Goal: Transaction & Acquisition: Download file/media

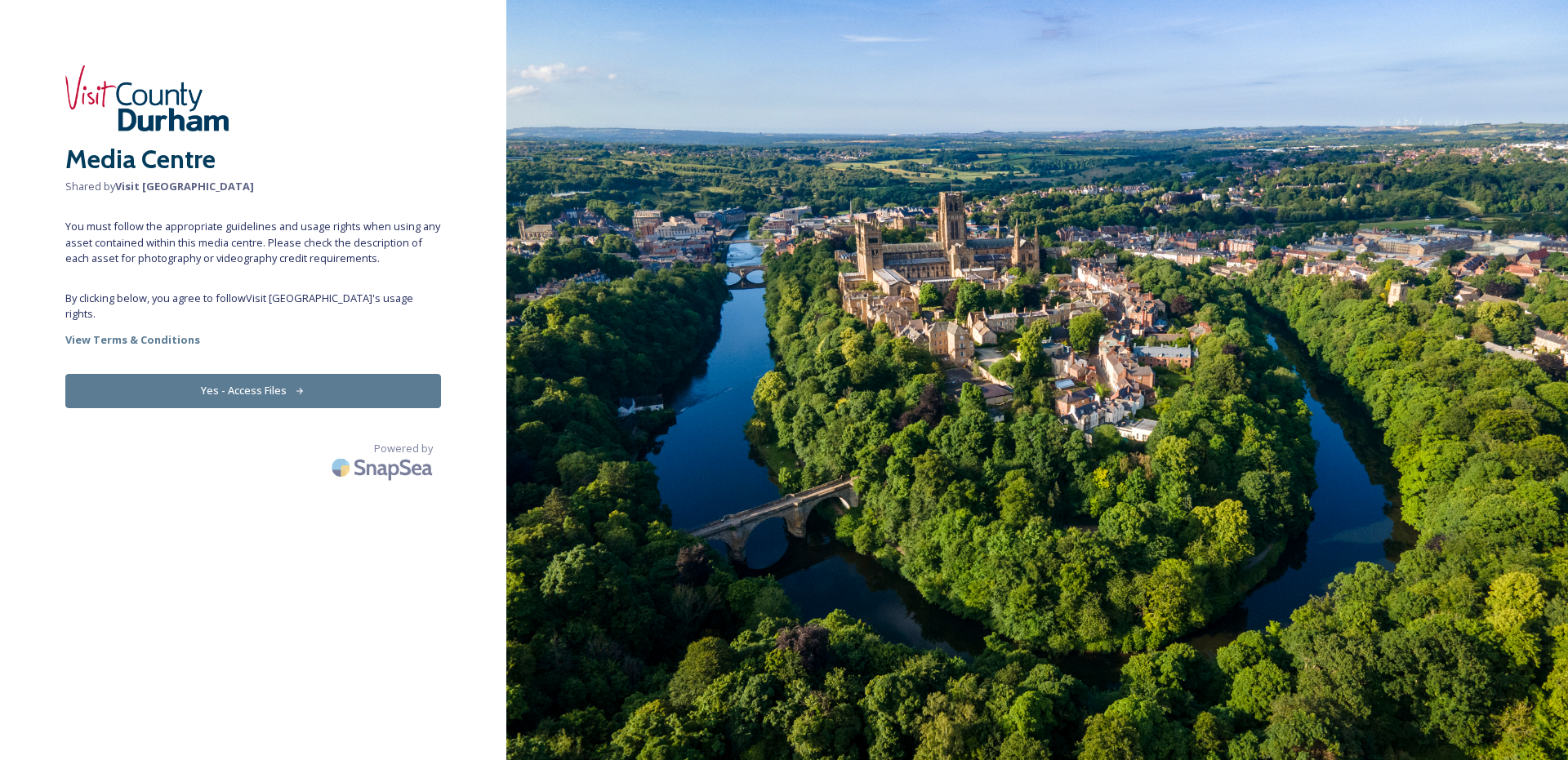
click at [291, 374] on button "Yes - Access Files" at bounding box center [253, 390] width 376 height 33
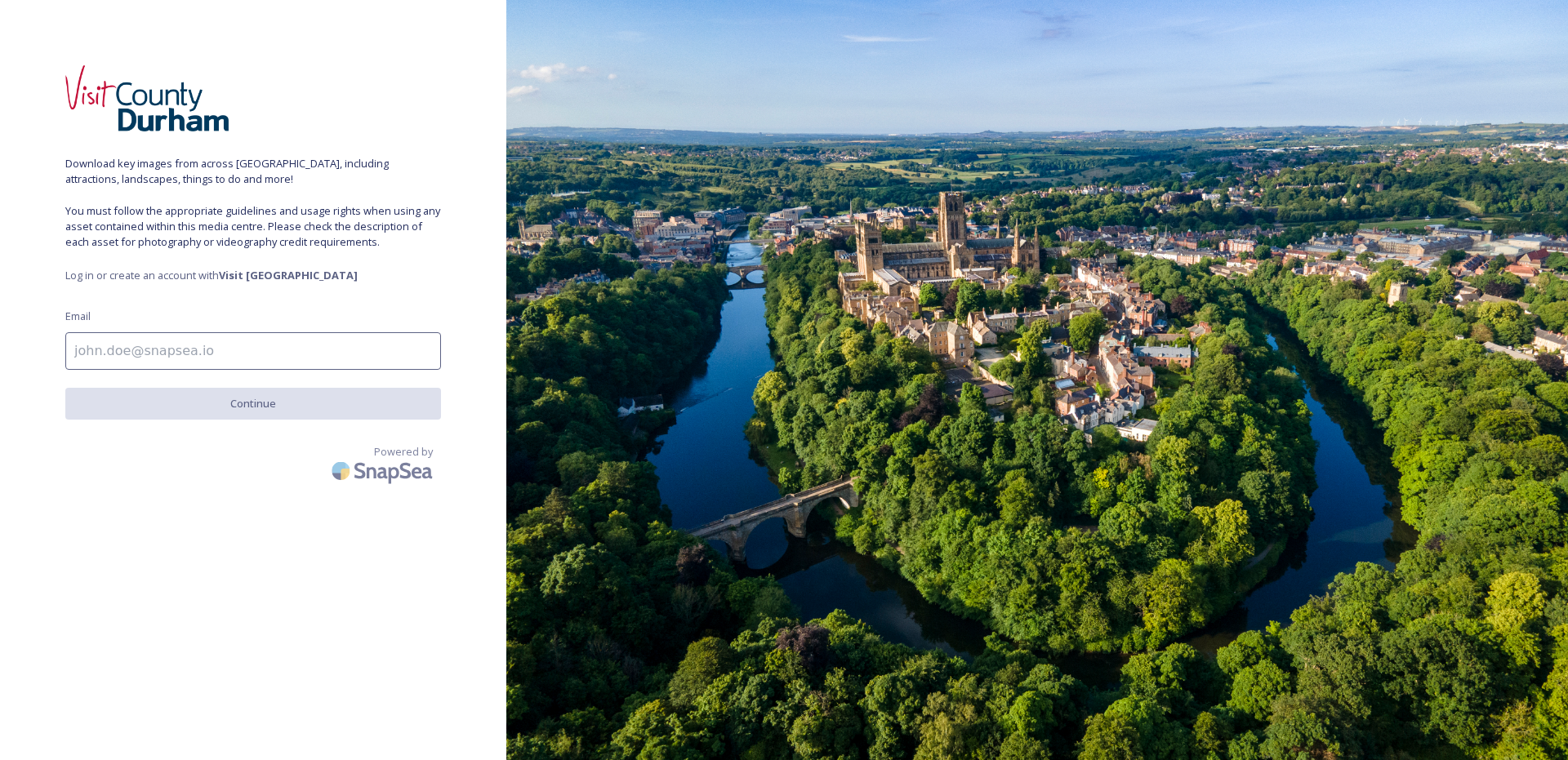
click at [312, 357] on input at bounding box center [253, 351] width 376 height 38
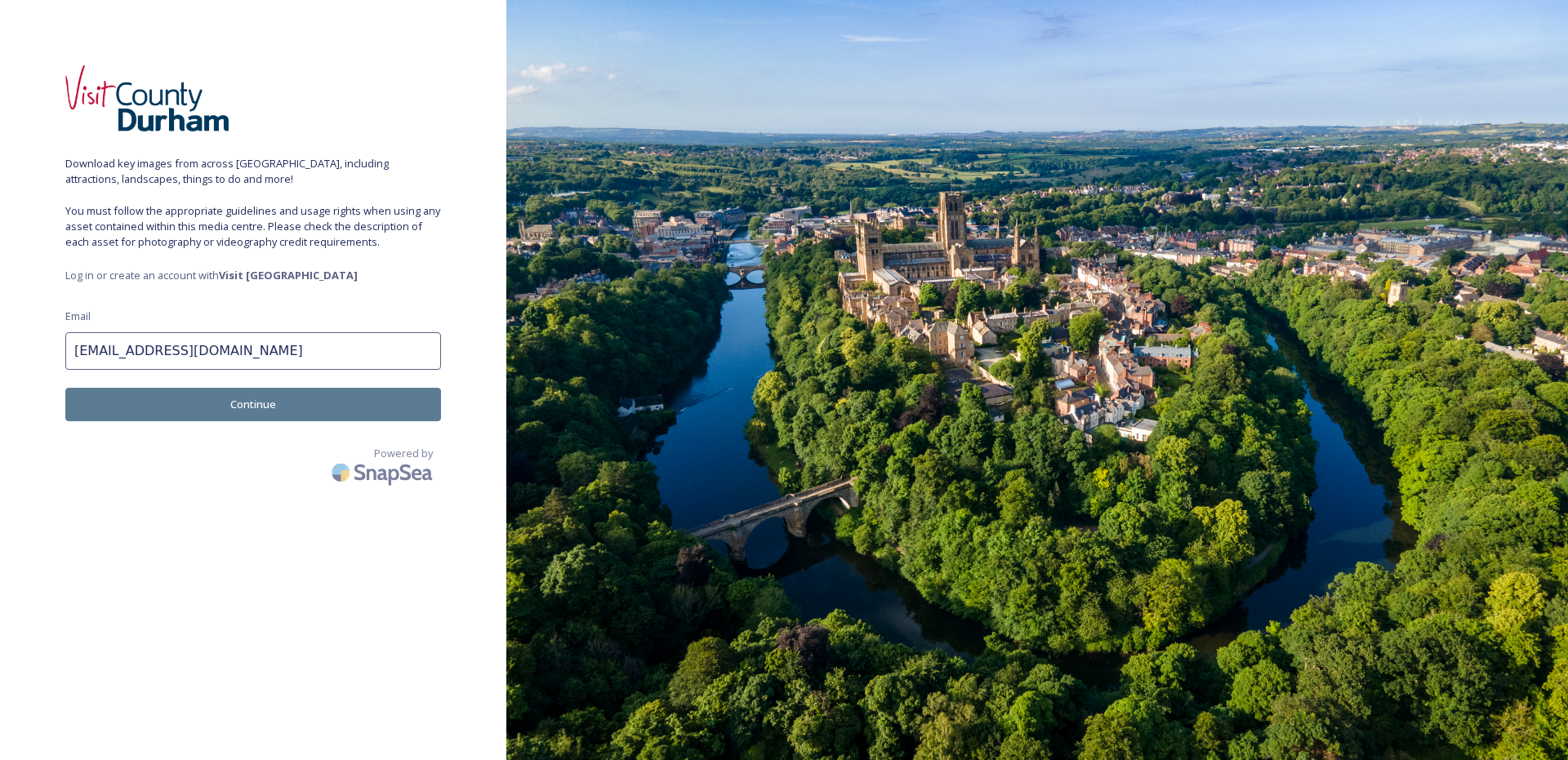
type input "[EMAIL_ADDRESS][DOMAIN_NAME]"
click at [313, 409] on button "Continue" at bounding box center [253, 404] width 376 height 33
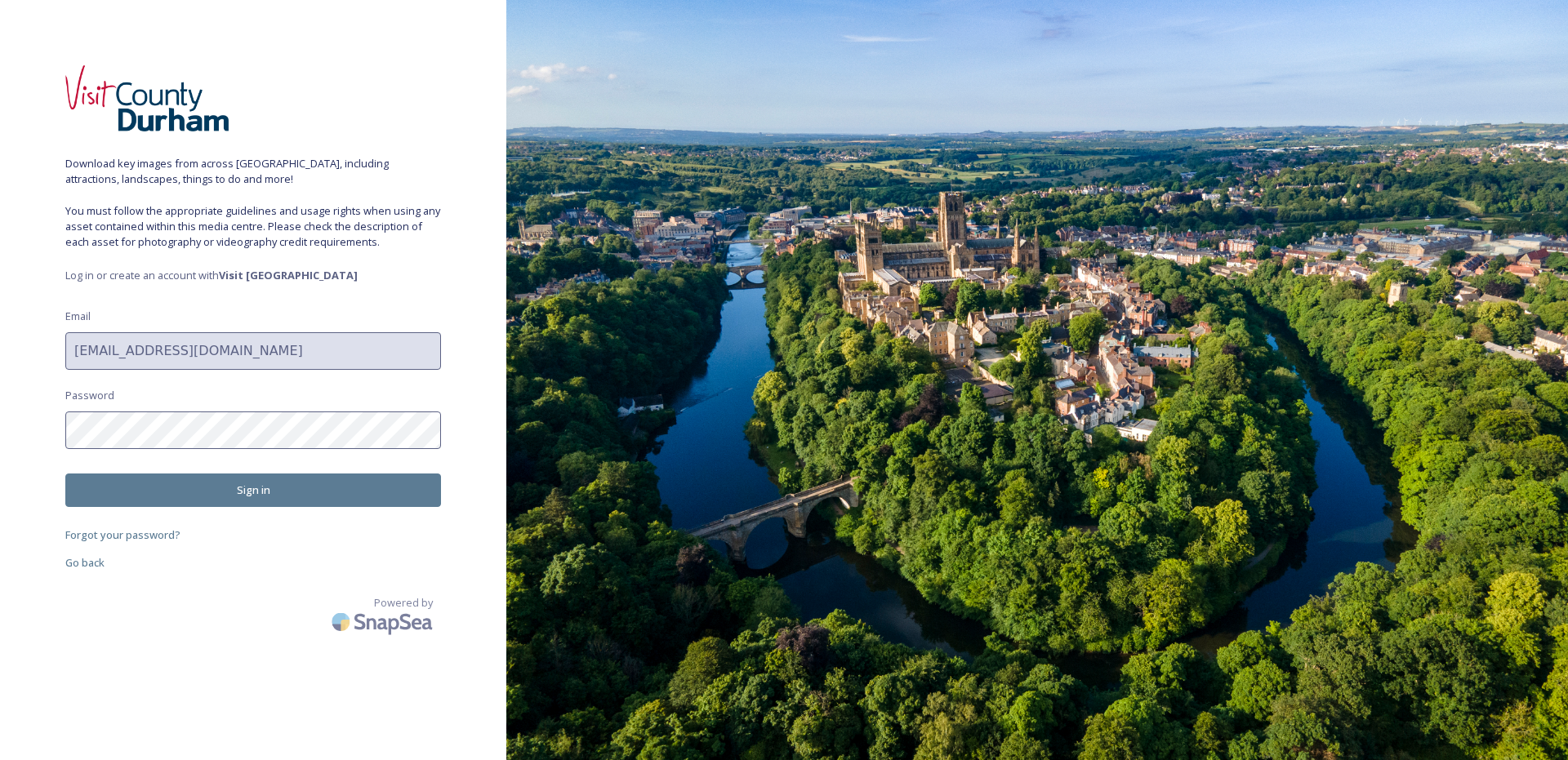
click at [251, 492] on button "Sign in" at bounding box center [253, 489] width 376 height 33
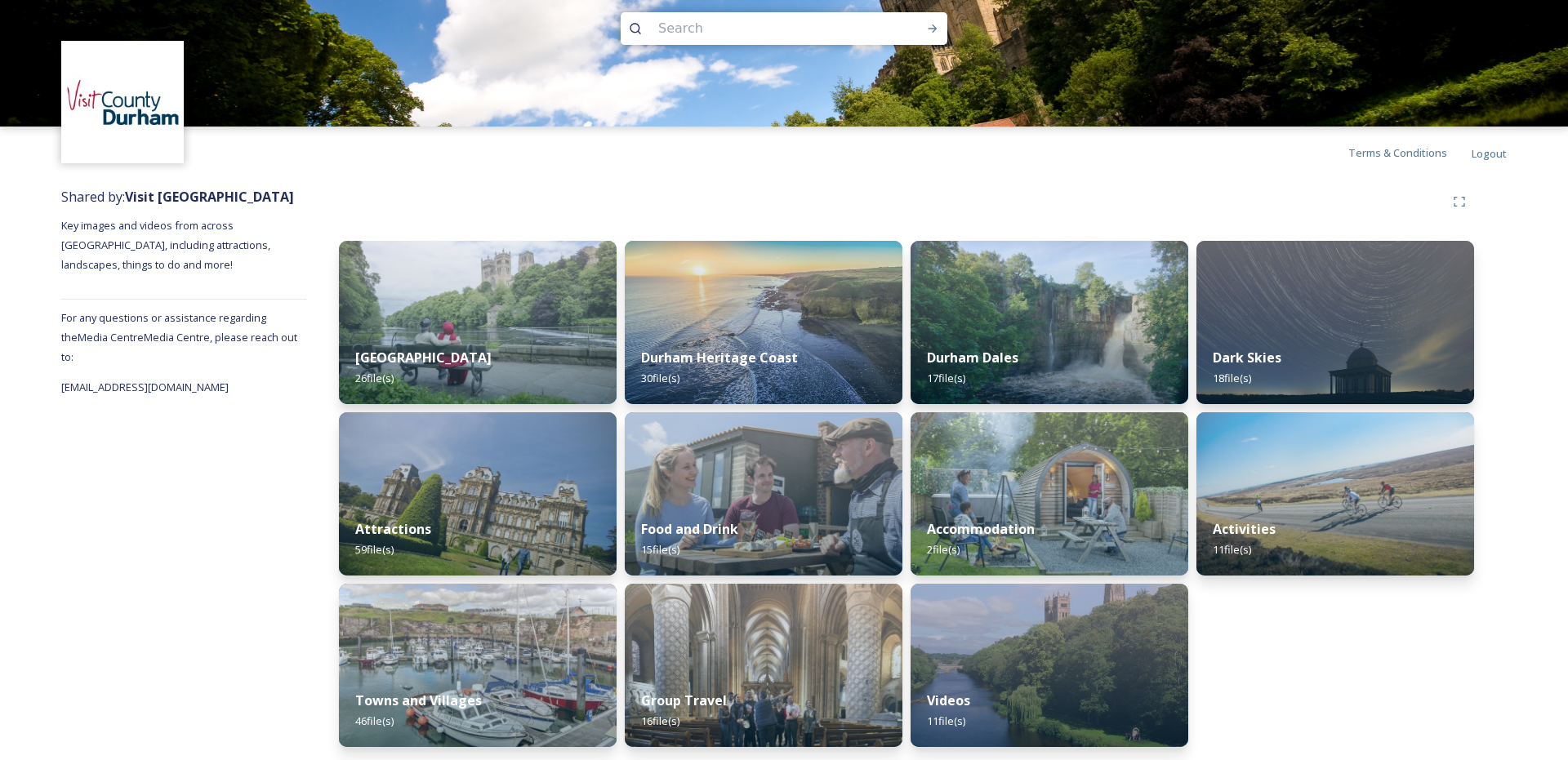
scroll to position [24, 0]
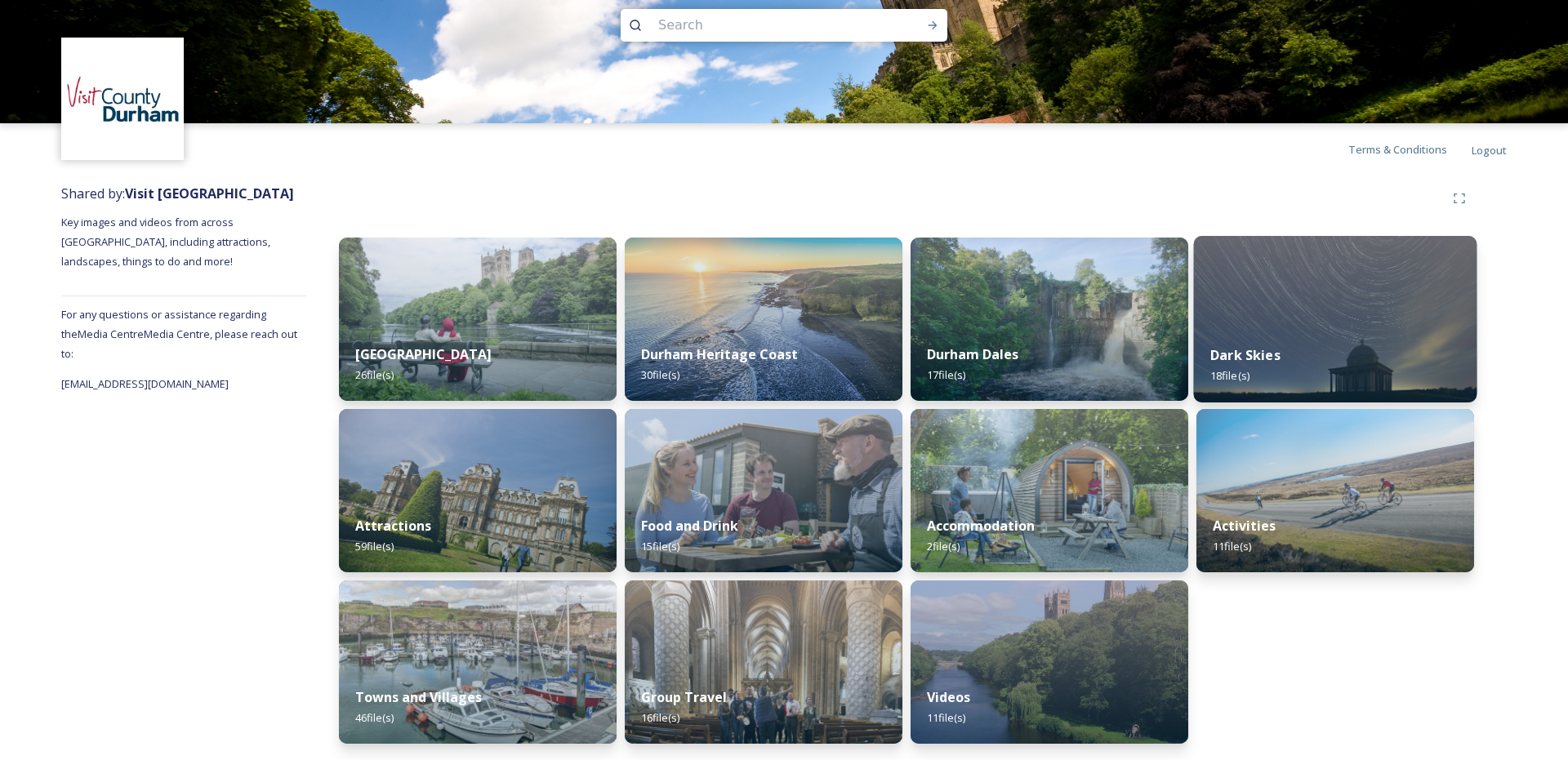
click at [1267, 318] on img at bounding box center [1336, 319] width 283 height 166
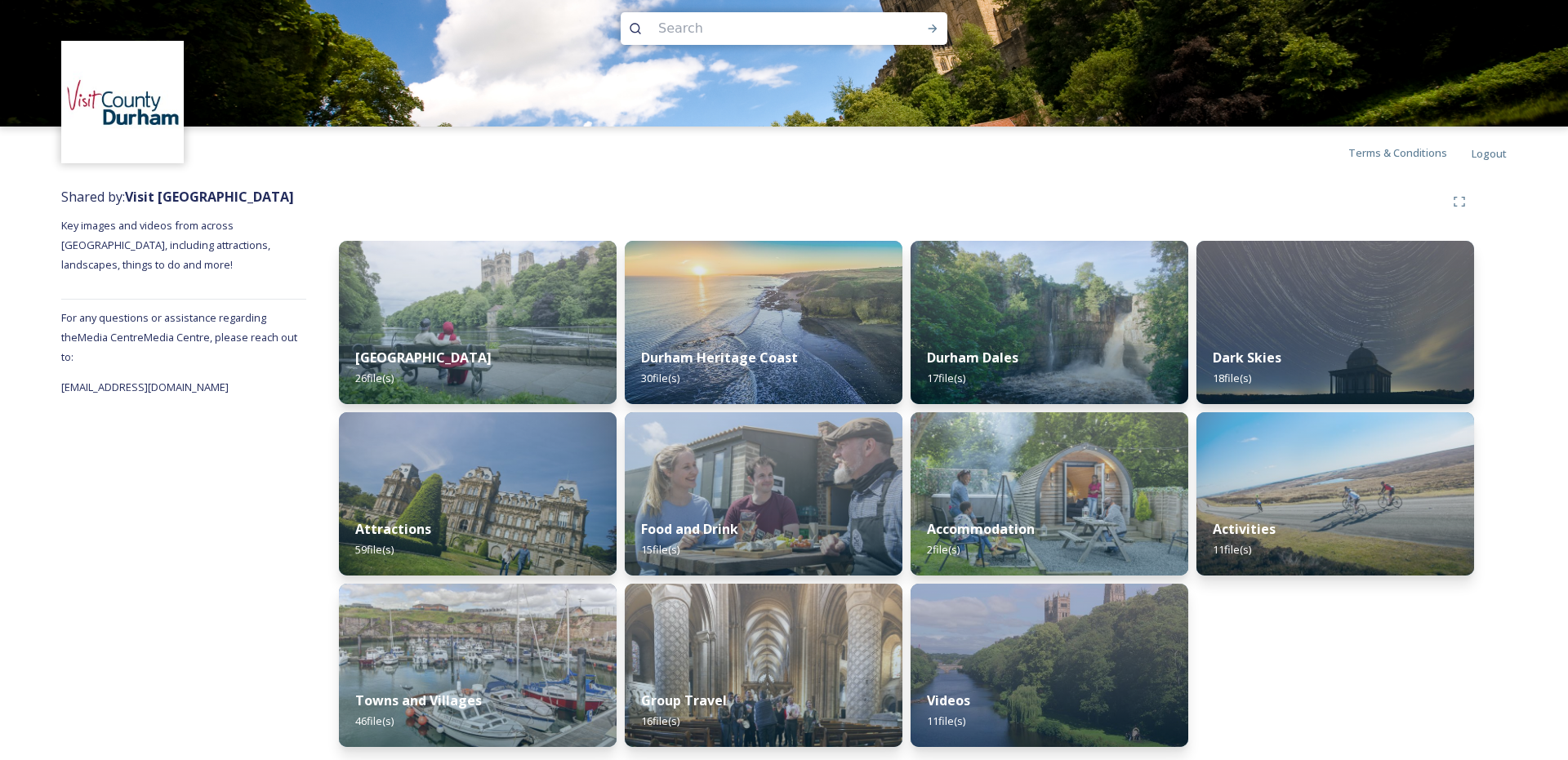
scroll to position [24, 0]
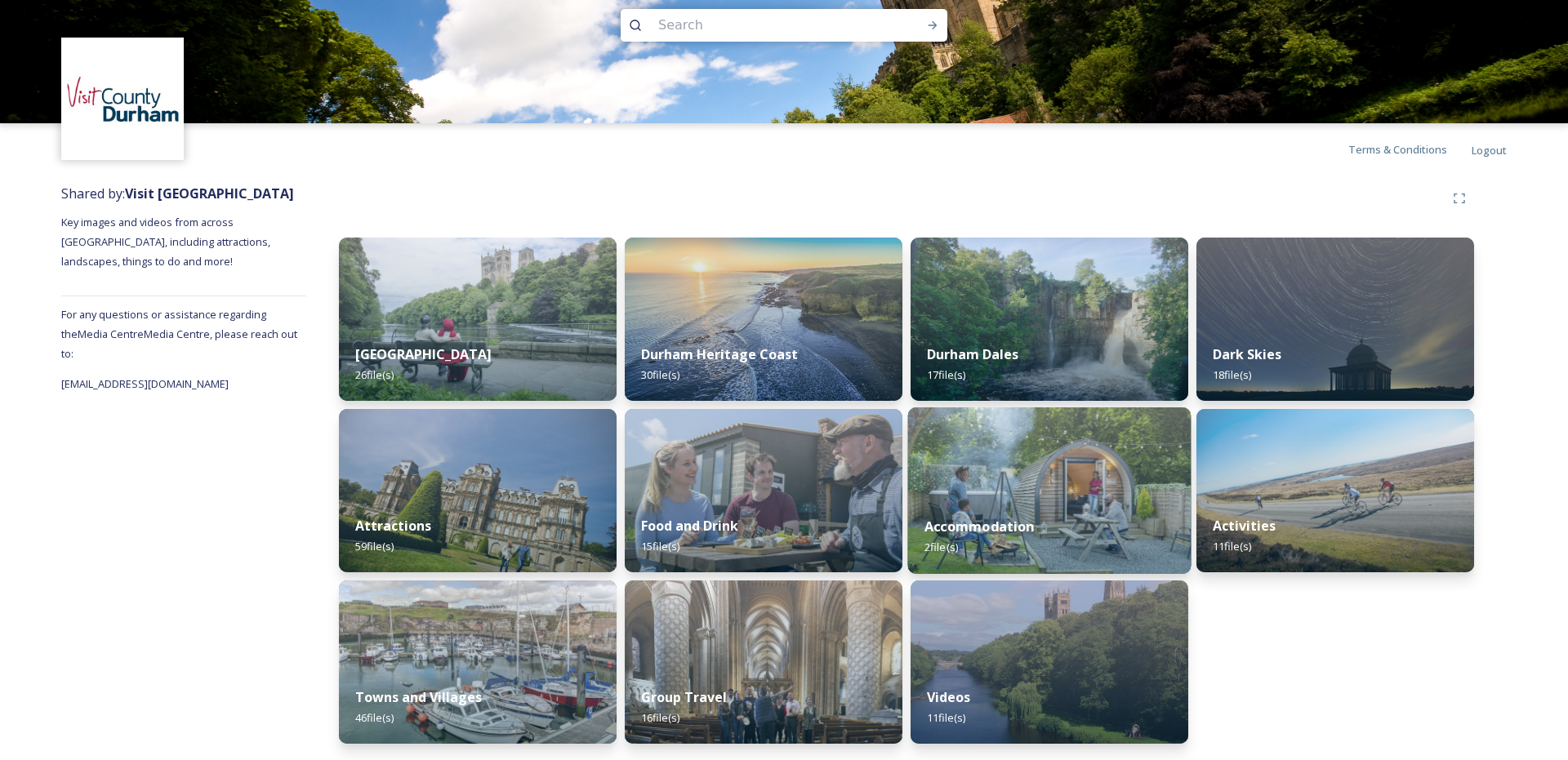
click at [1051, 511] on div "Accommodation 2 file(s)" at bounding box center [1049, 536] width 283 height 75
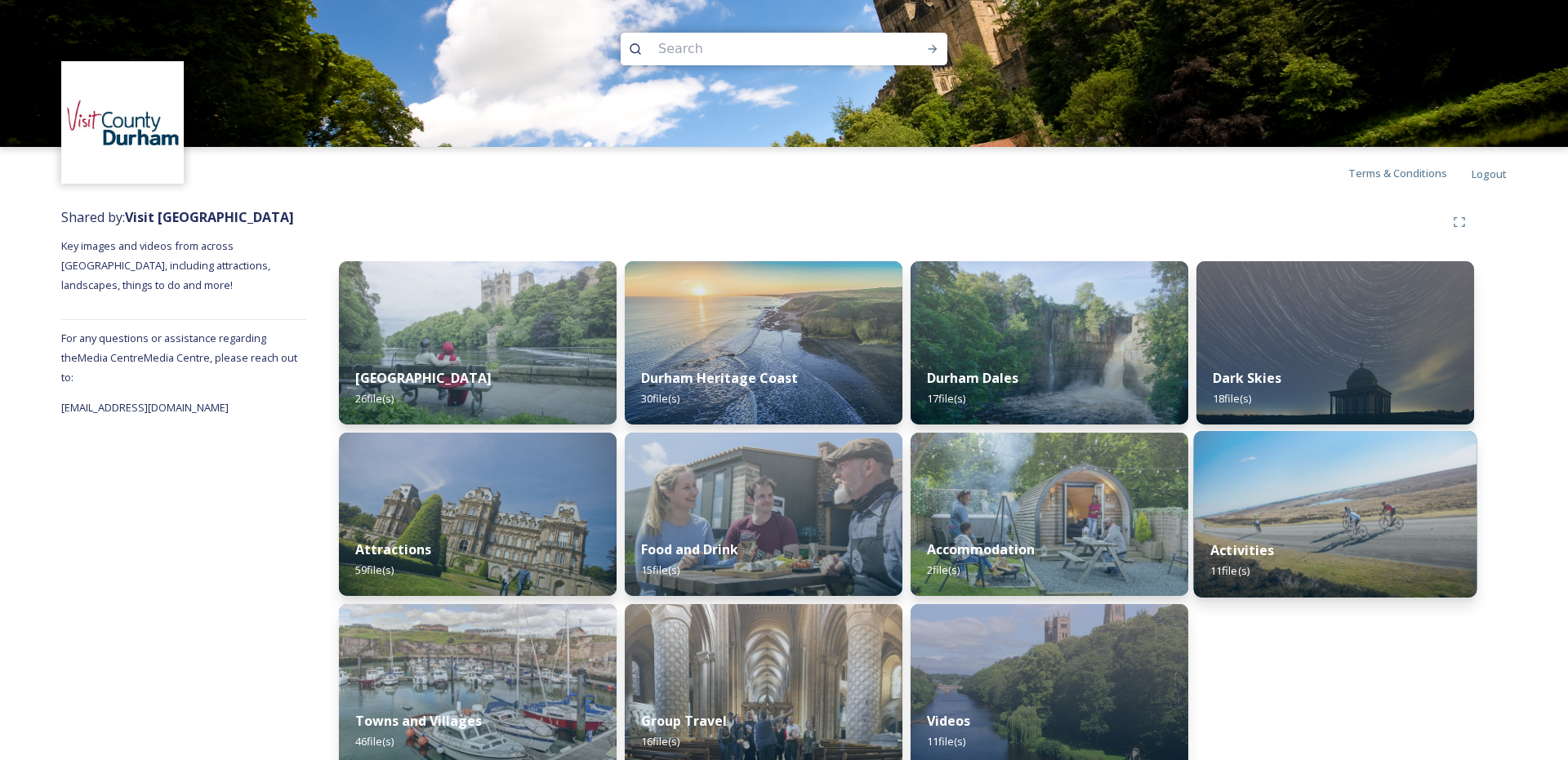
click at [1240, 541] on div "Activities 11 file(s)" at bounding box center [1336, 560] width 283 height 75
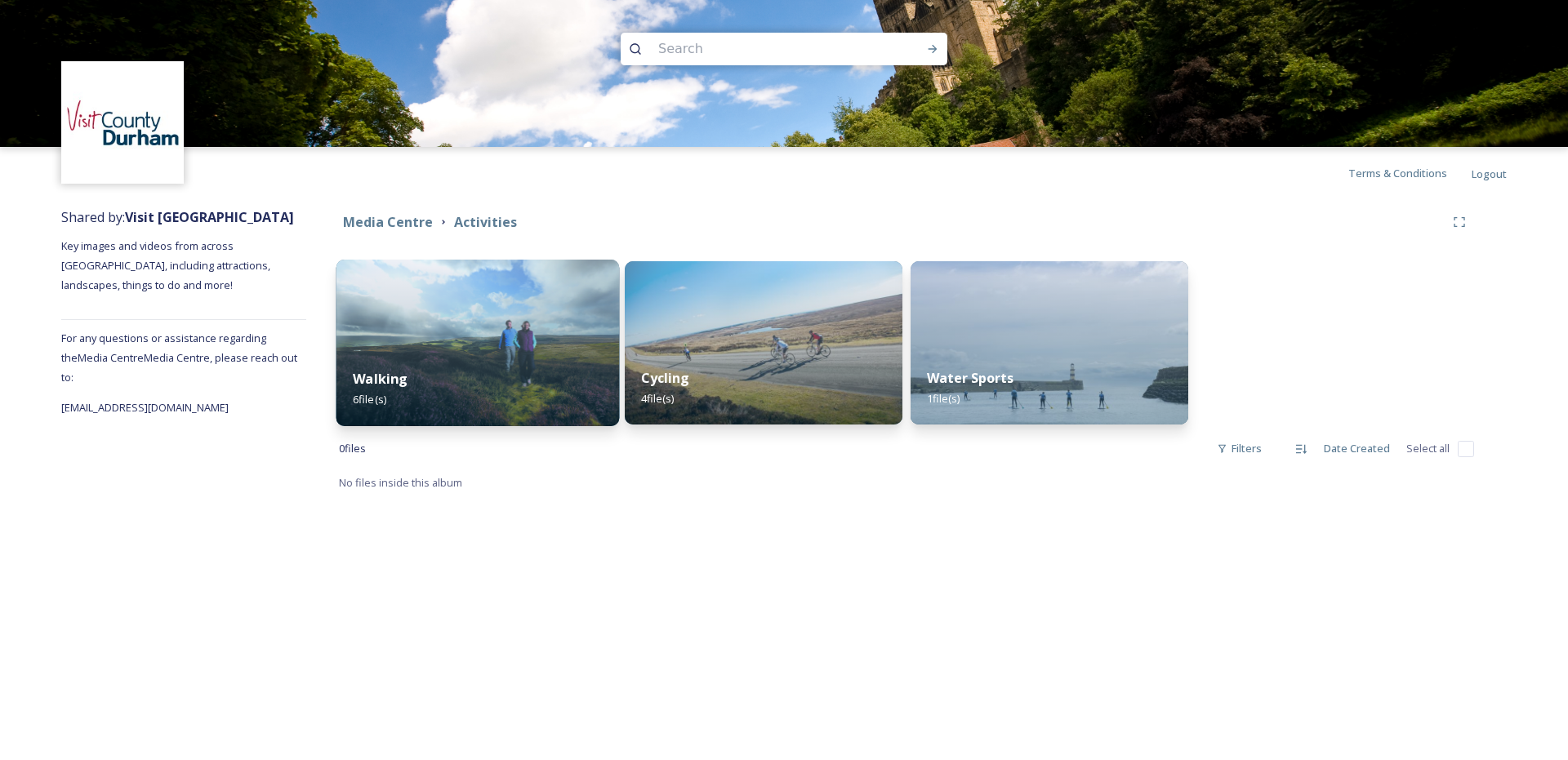
click at [513, 346] on img at bounding box center [478, 343] width 283 height 166
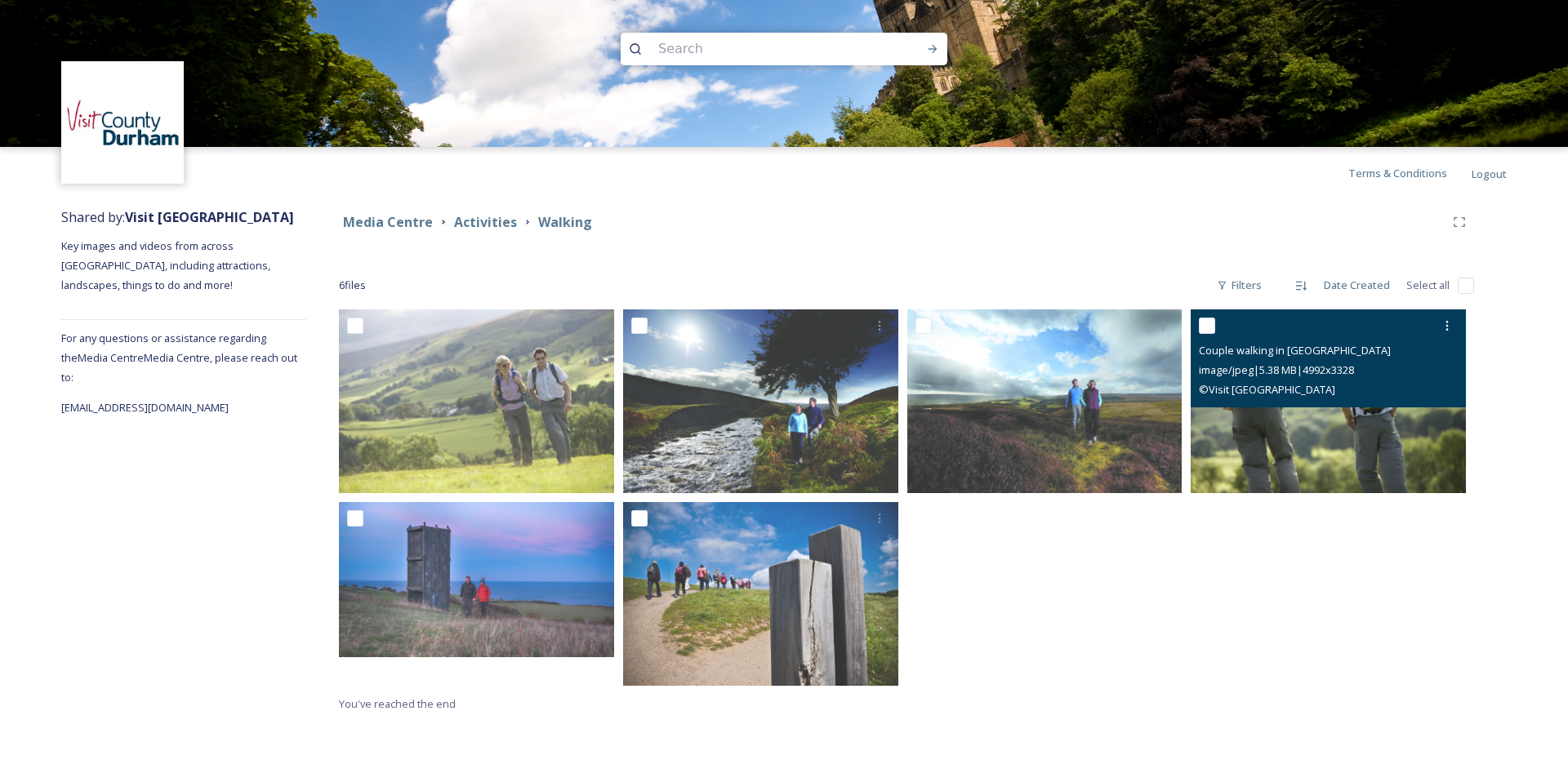
click at [1205, 323] on input "checkbox" at bounding box center [1206, 325] width 16 height 16
checkbox input "true"
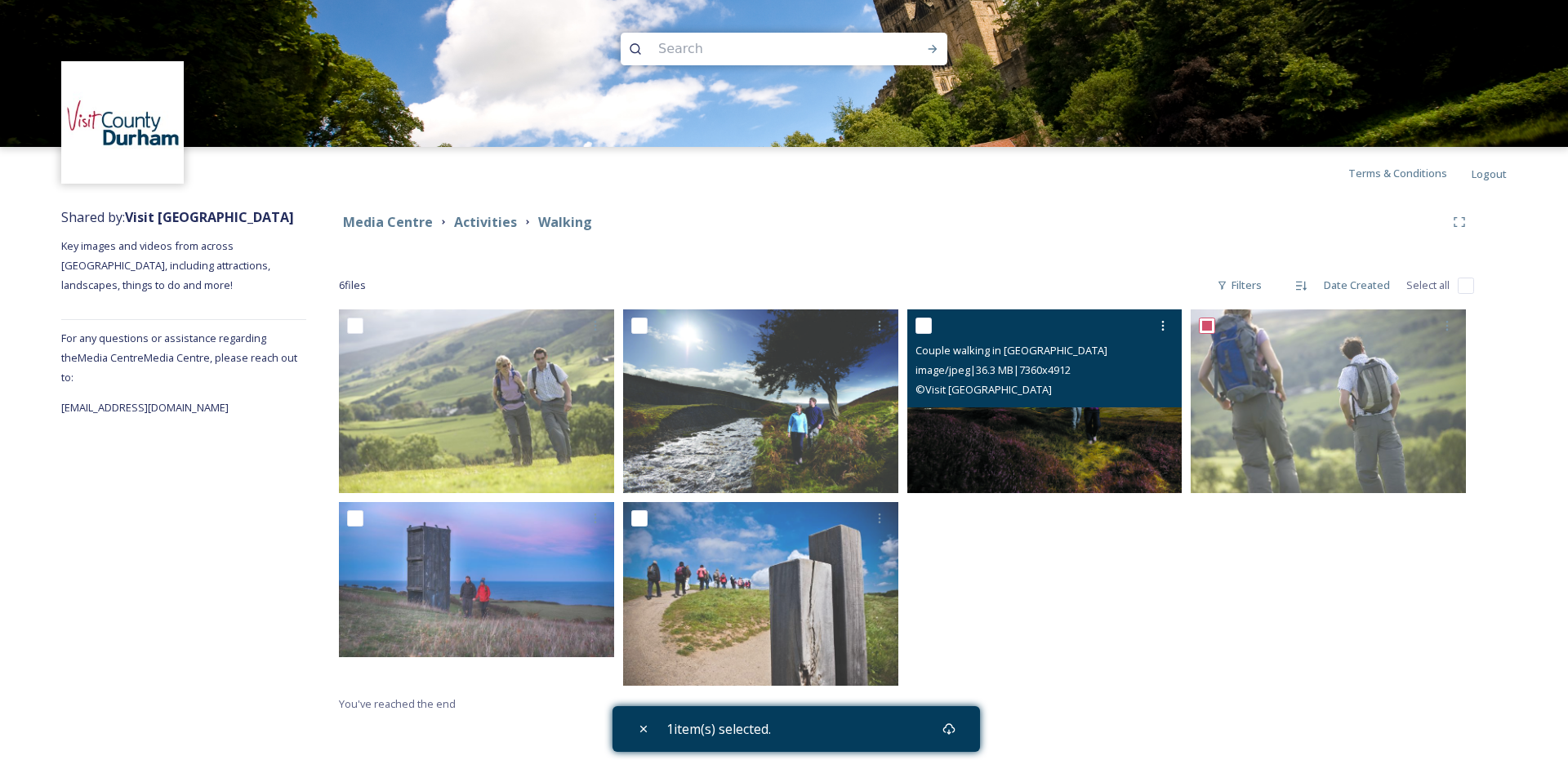
click at [928, 324] on input "checkbox" at bounding box center [923, 325] width 16 height 16
checkbox input "true"
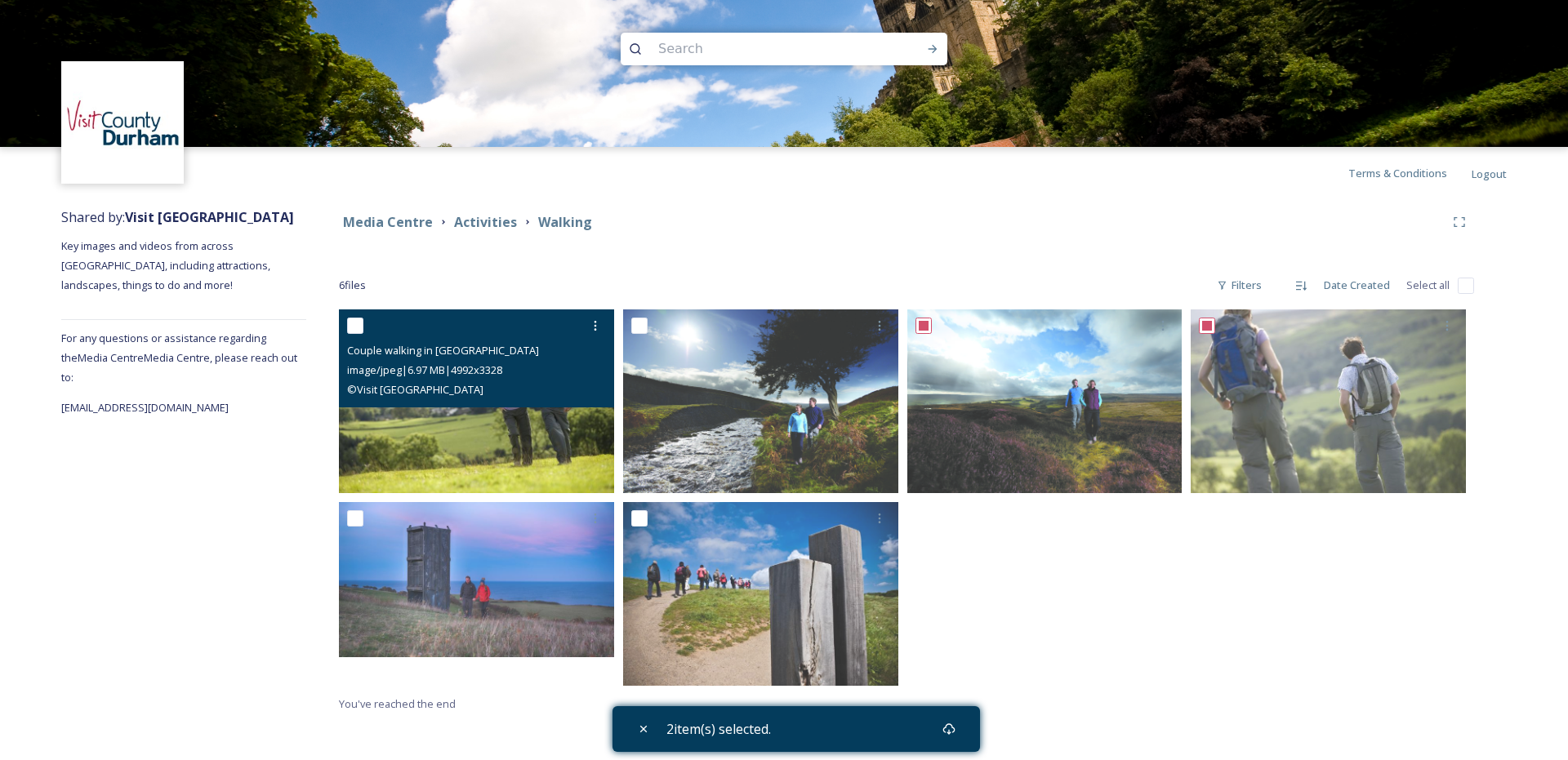
click at [360, 317] on div at bounding box center [478, 325] width 263 height 29
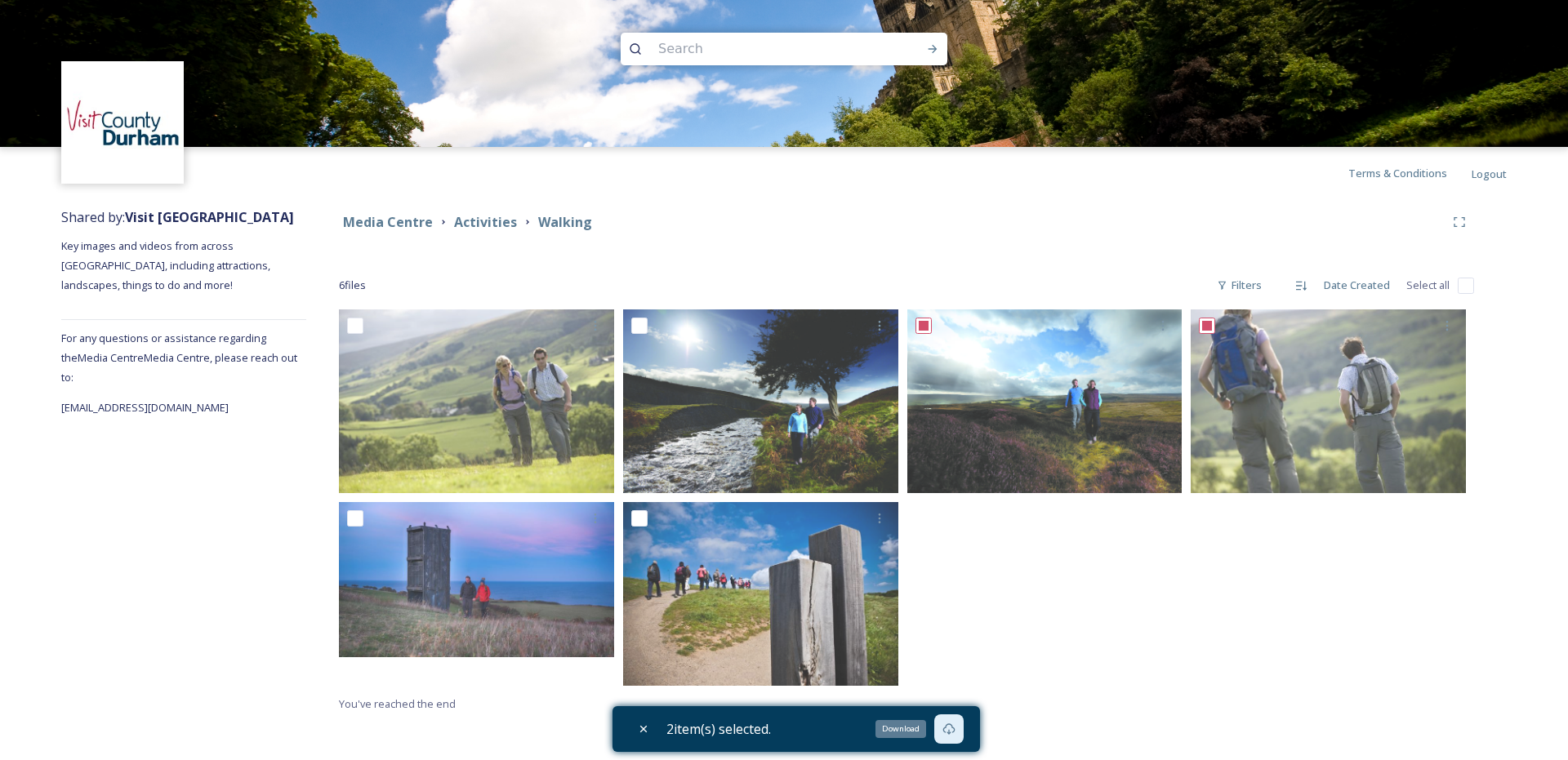
click at [956, 732] on icon at bounding box center [949, 729] width 13 height 13
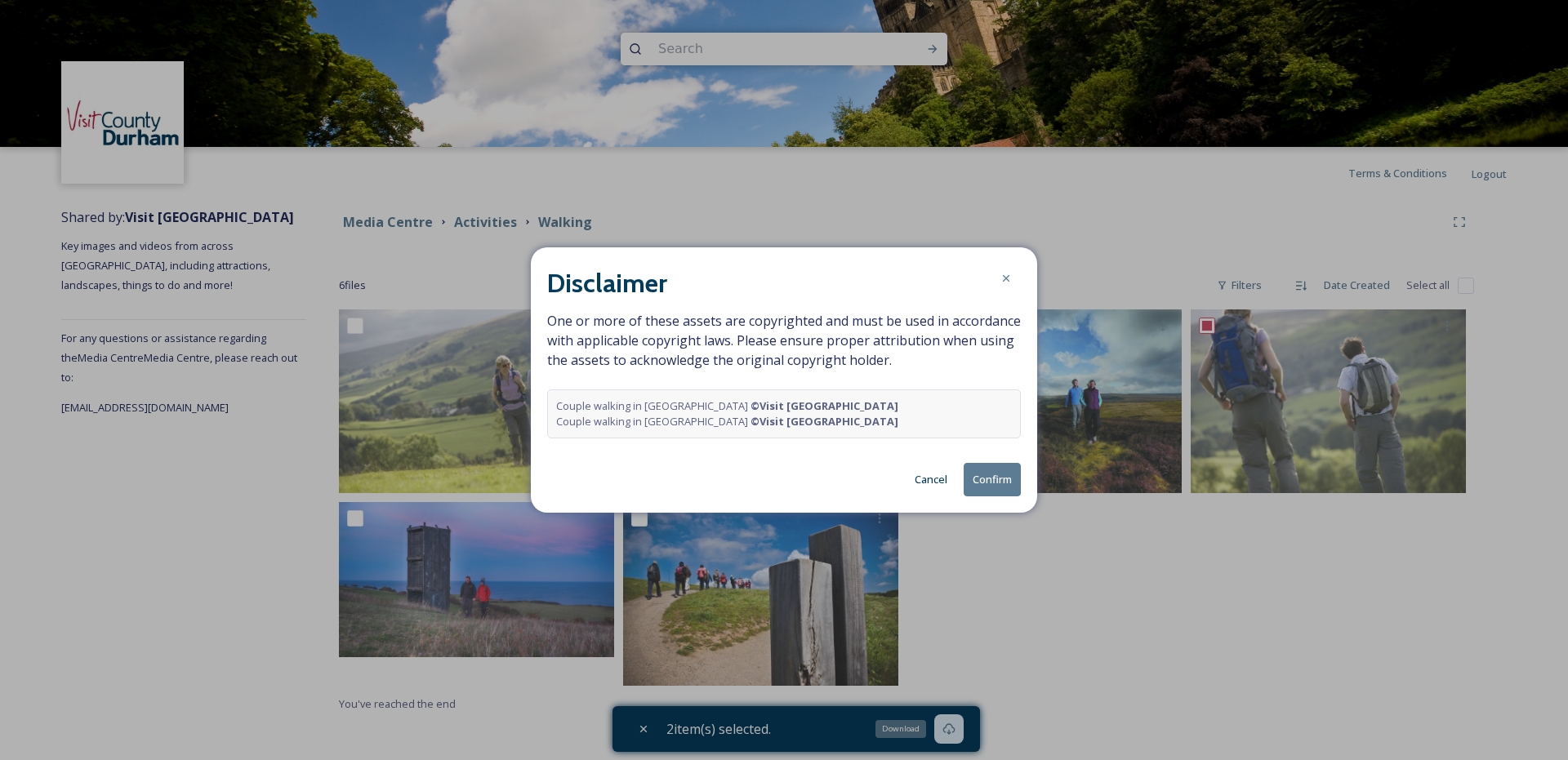
click at [933, 473] on button "Cancel" at bounding box center [931, 480] width 49 height 32
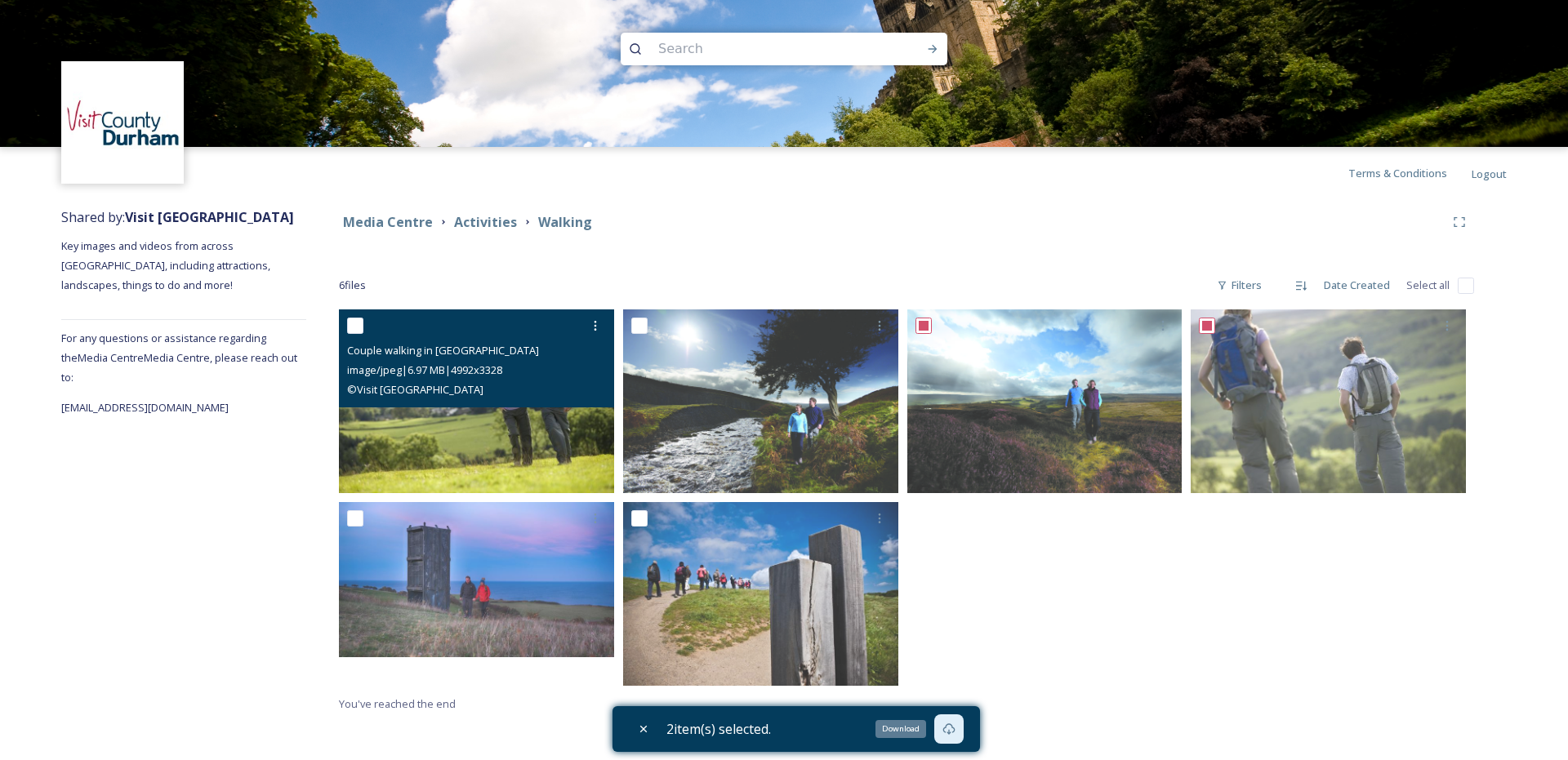
click at [353, 324] on input "checkbox" at bounding box center [354, 325] width 16 height 16
checkbox input "true"
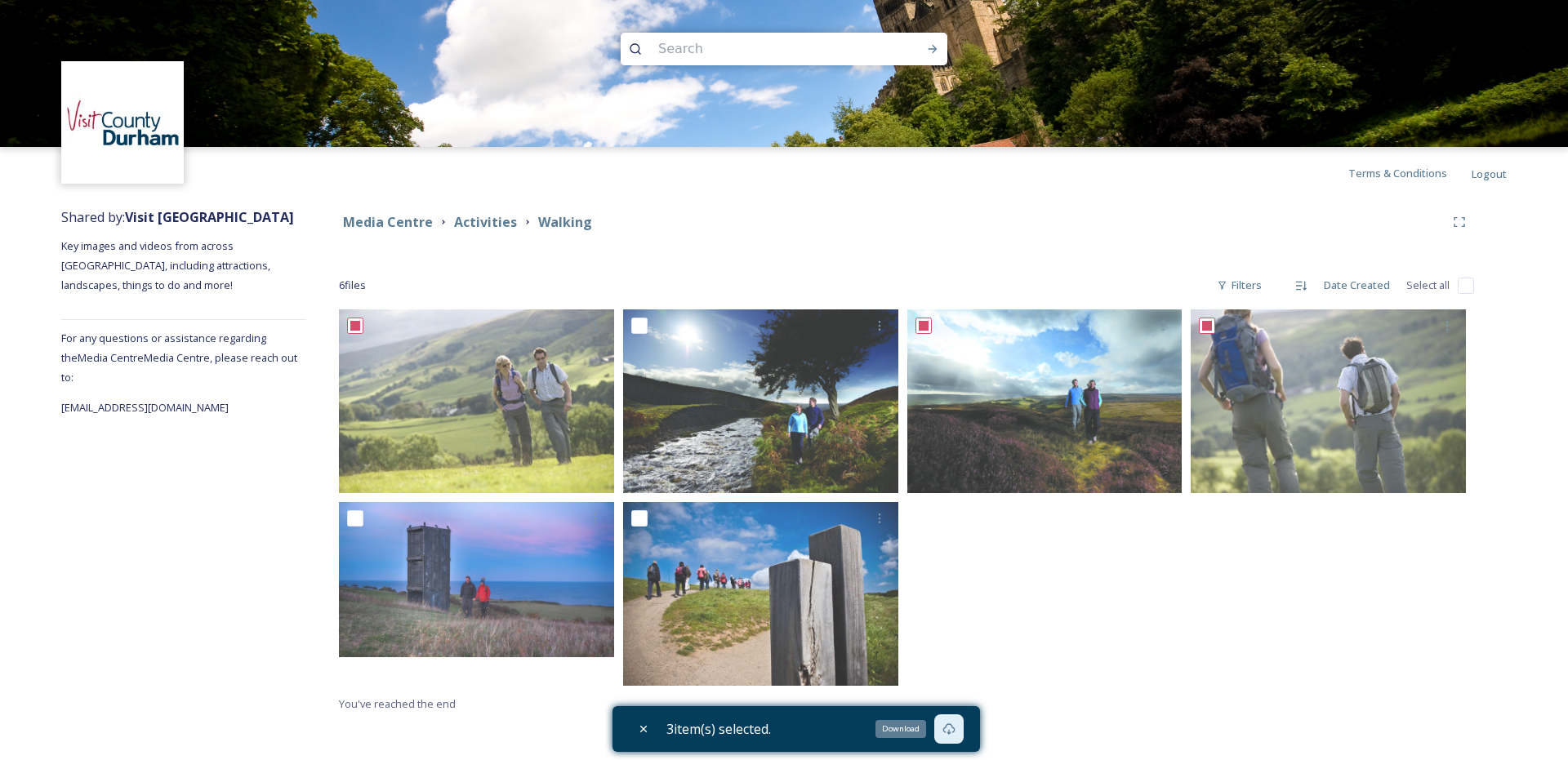
click at [963, 734] on div "Download" at bounding box center [948, 729] width 29 height 29
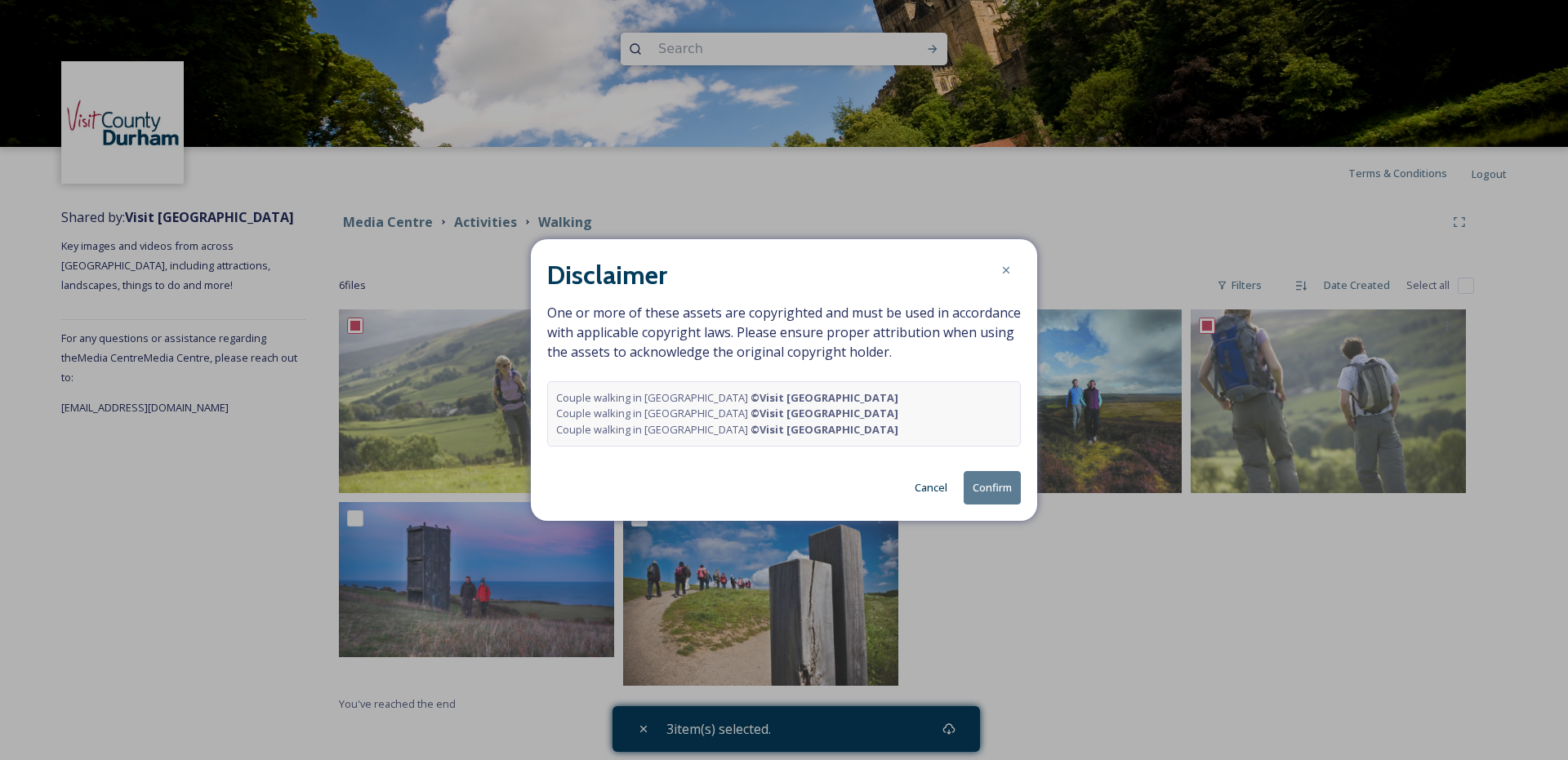
click at [1006, 500] on button "Confirm" at bounding box center [992, 487] width 58 height 33
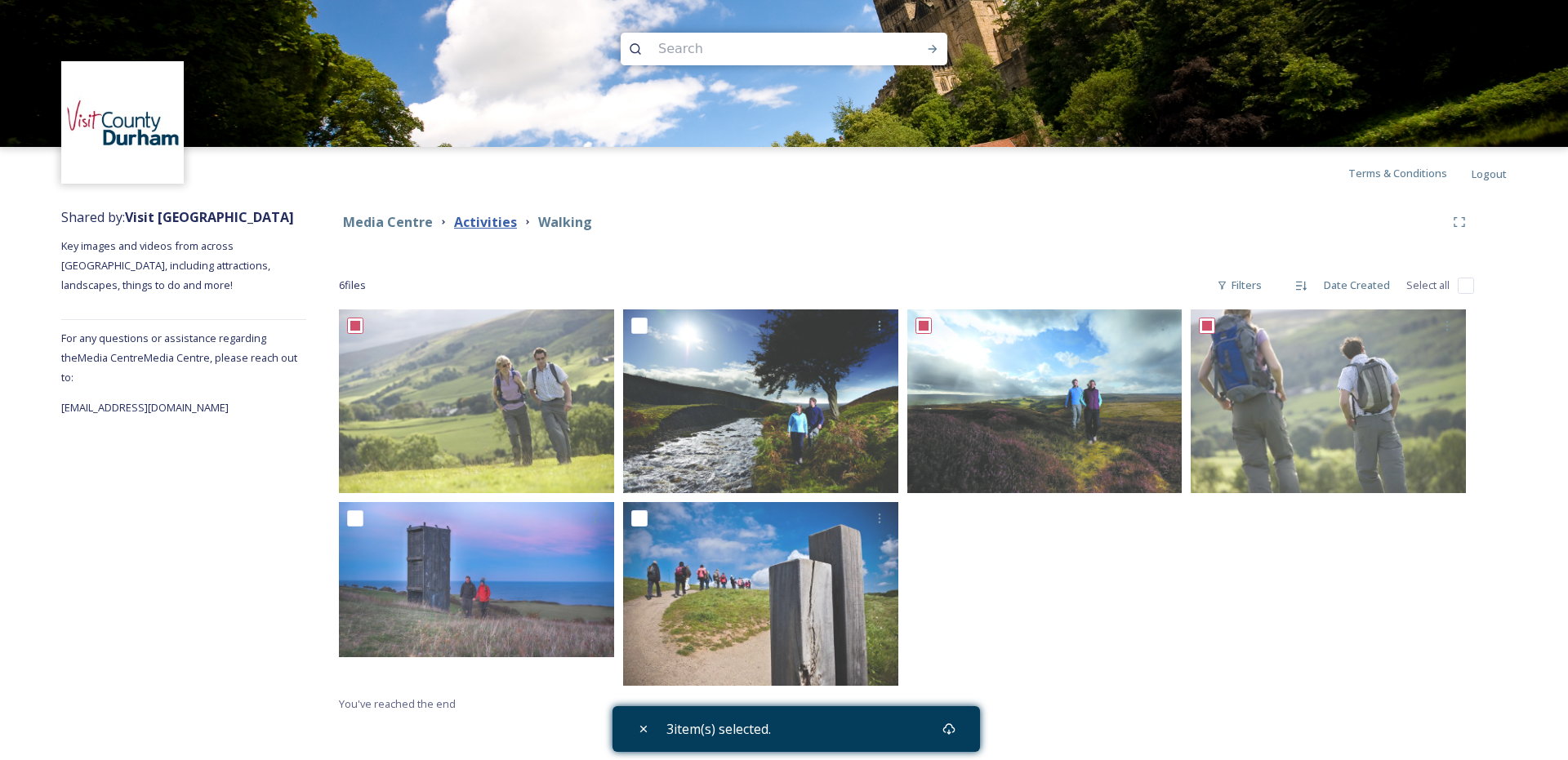
click at [478, 220] on strong "Activities" at bounding box center [486, 222] width 63 height 18
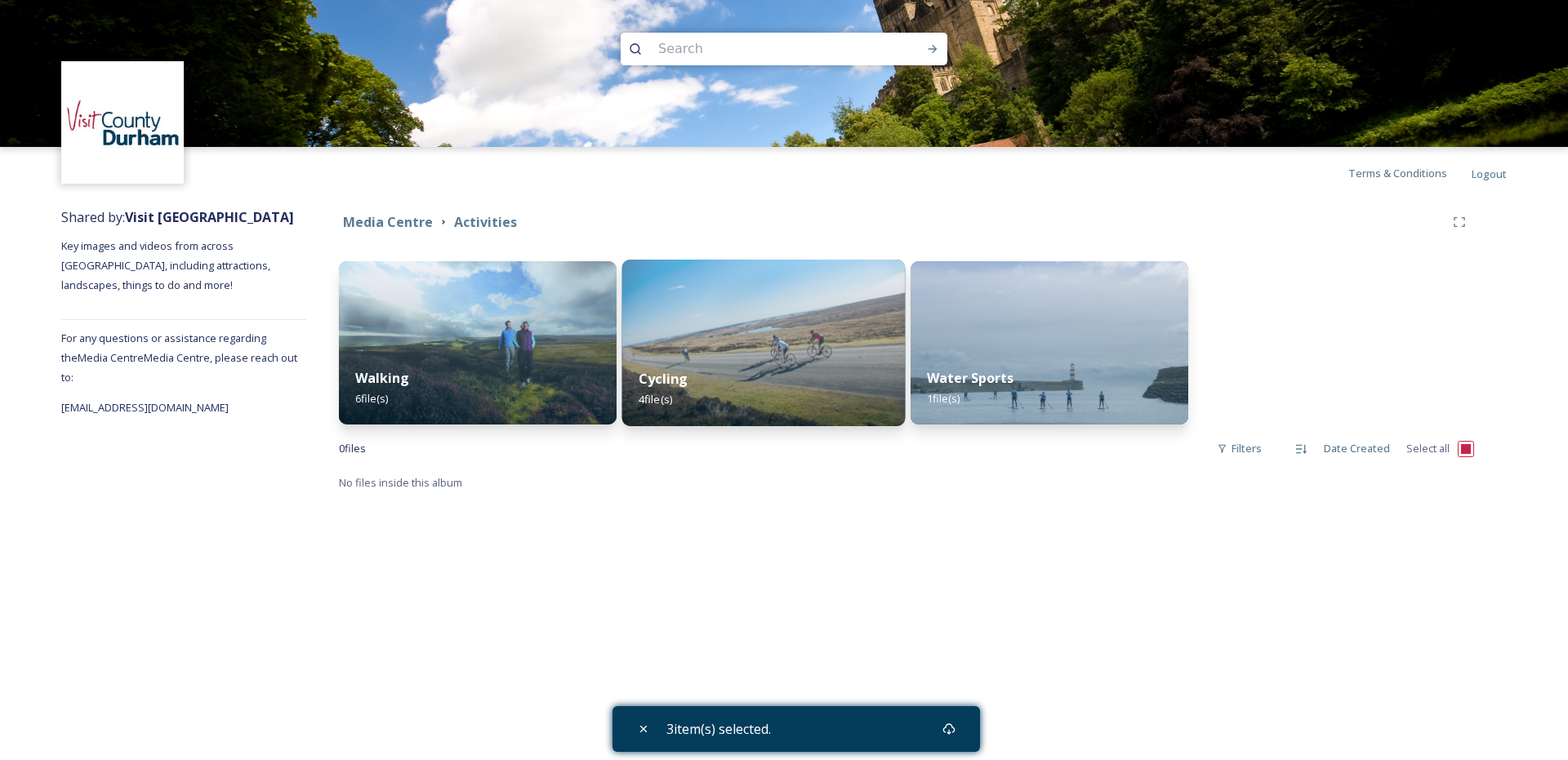
click at [735, 373] on div "Cycling 4 file(s)" at bounding box center [764, 389] width 283 height 75
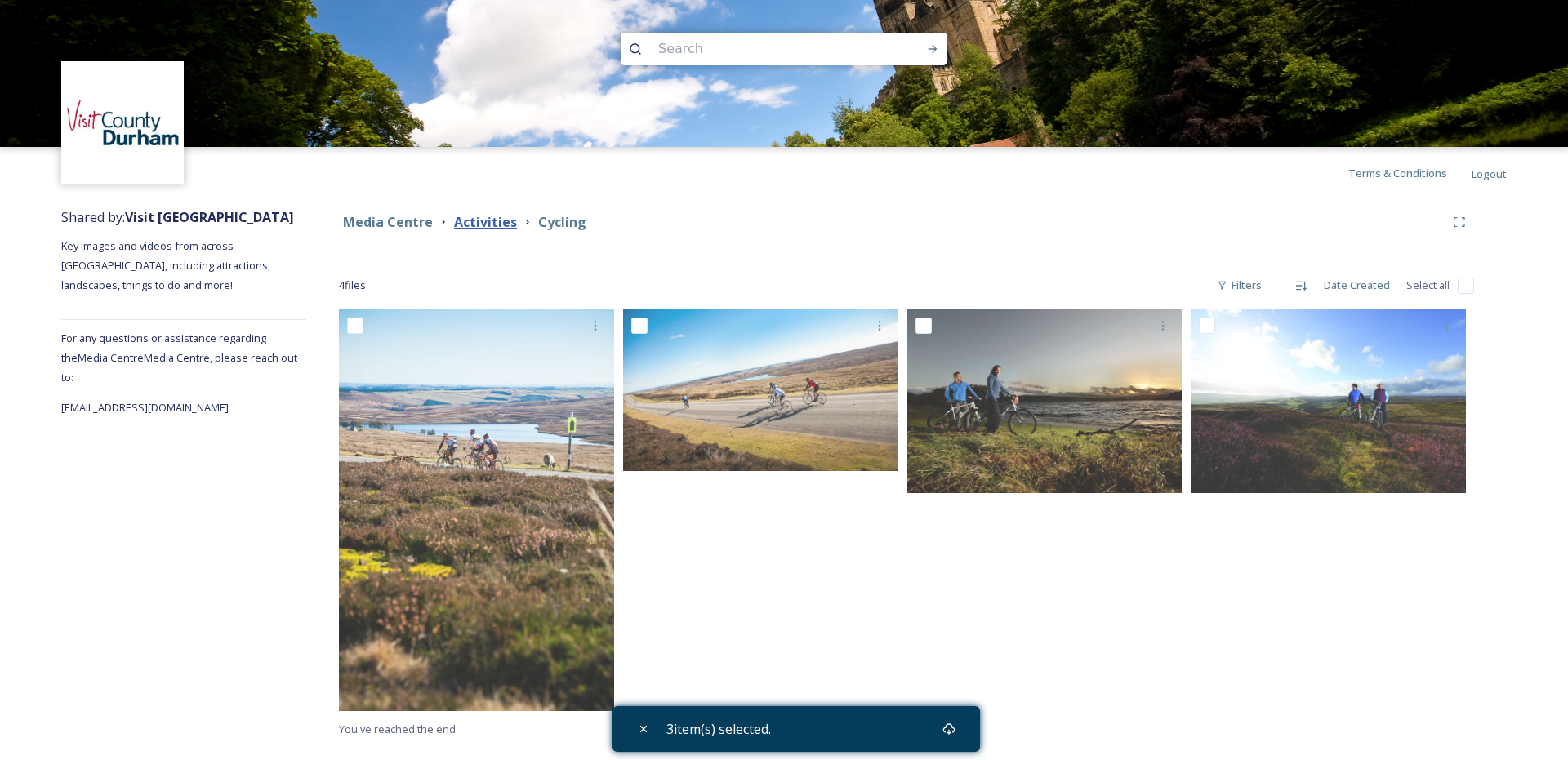
click at [467, 226] on strong "Activities" at bounding box center [486, 222] width 63 height 18
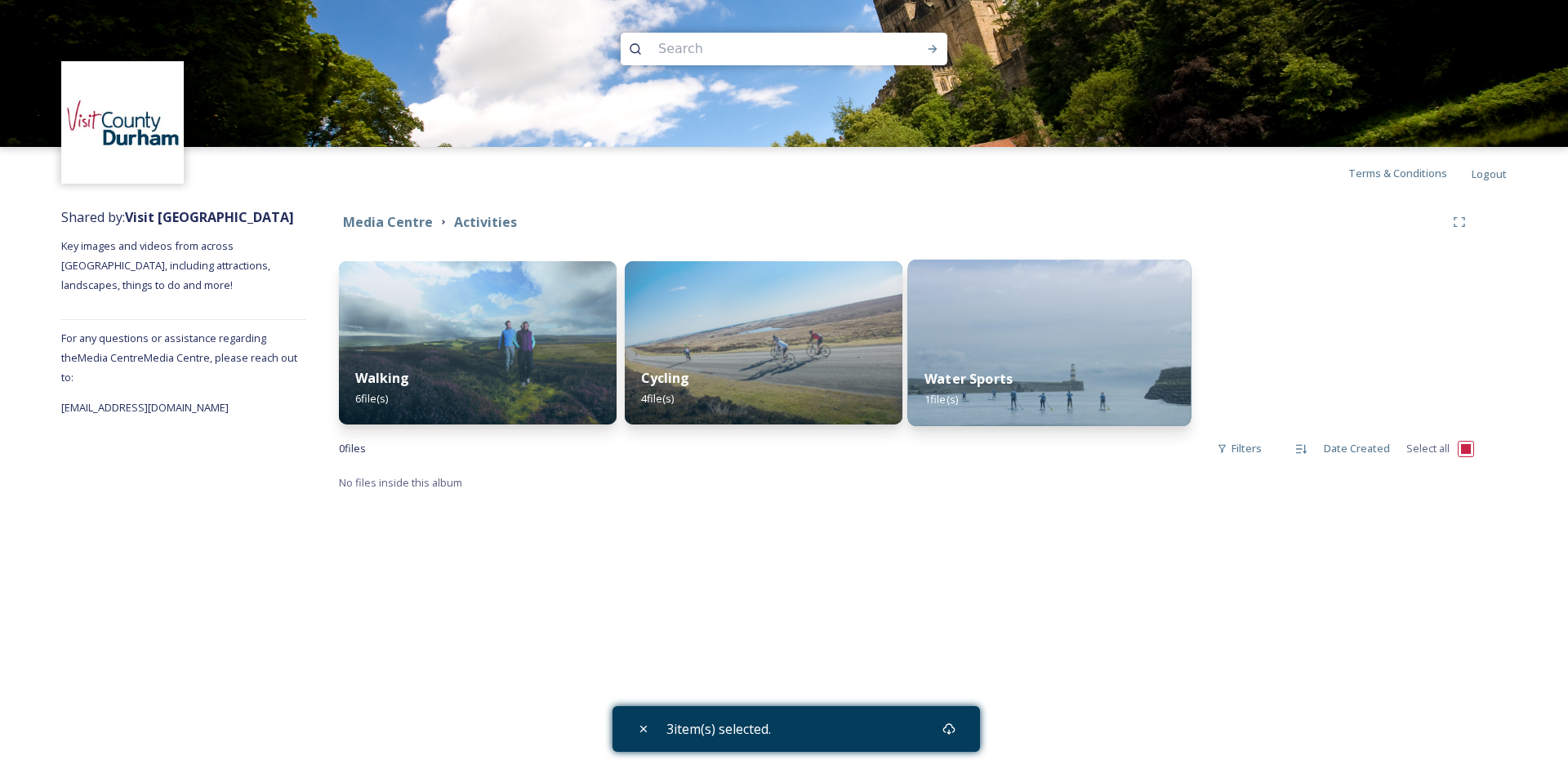
click at [993, 353] on div "Water Sports 1 file(s)" at bounding box center [1049, 389] width 283 height 75
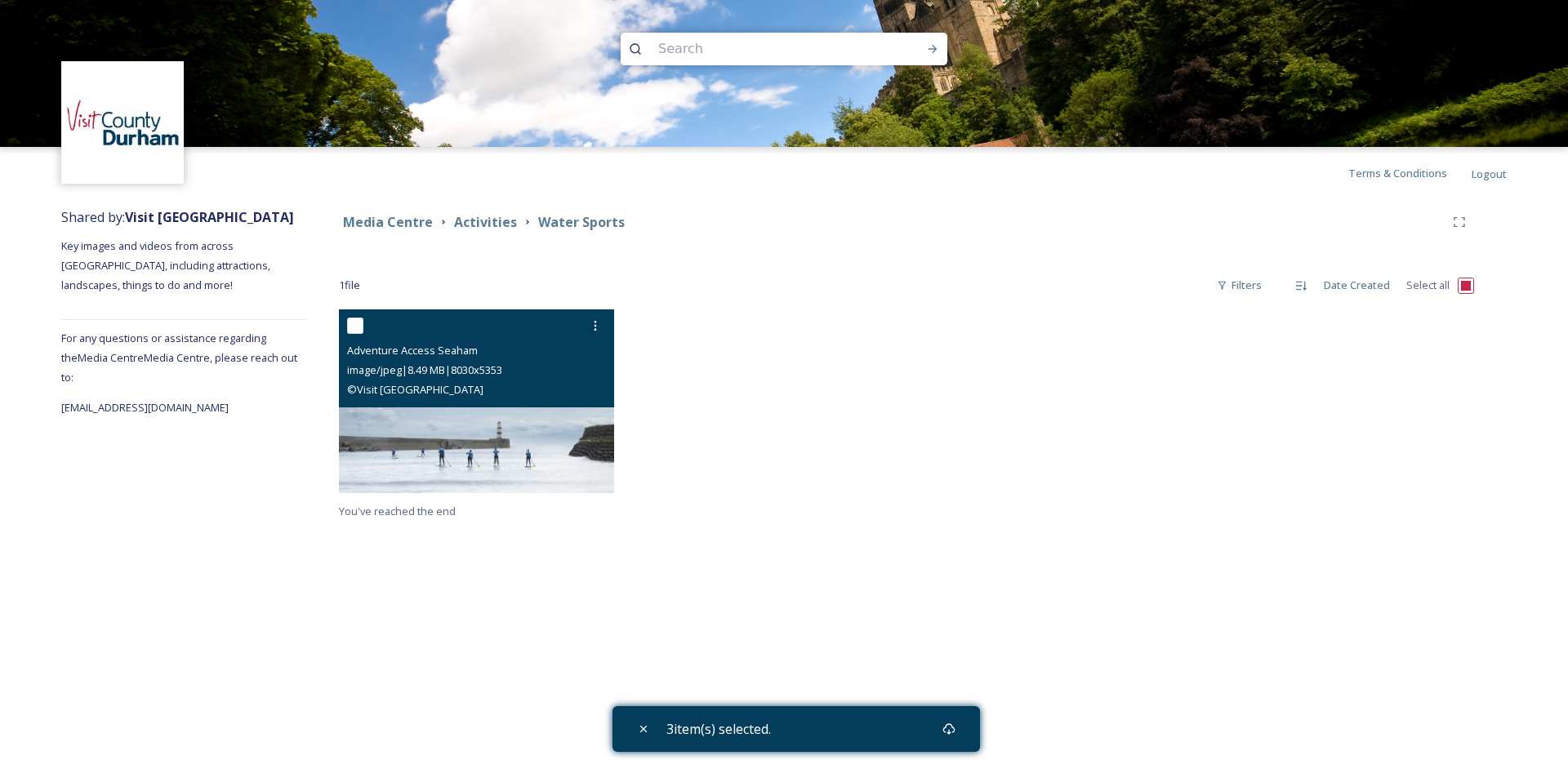
click at [390, 474] on img at bounding box center [476, 401] width 275 height 184
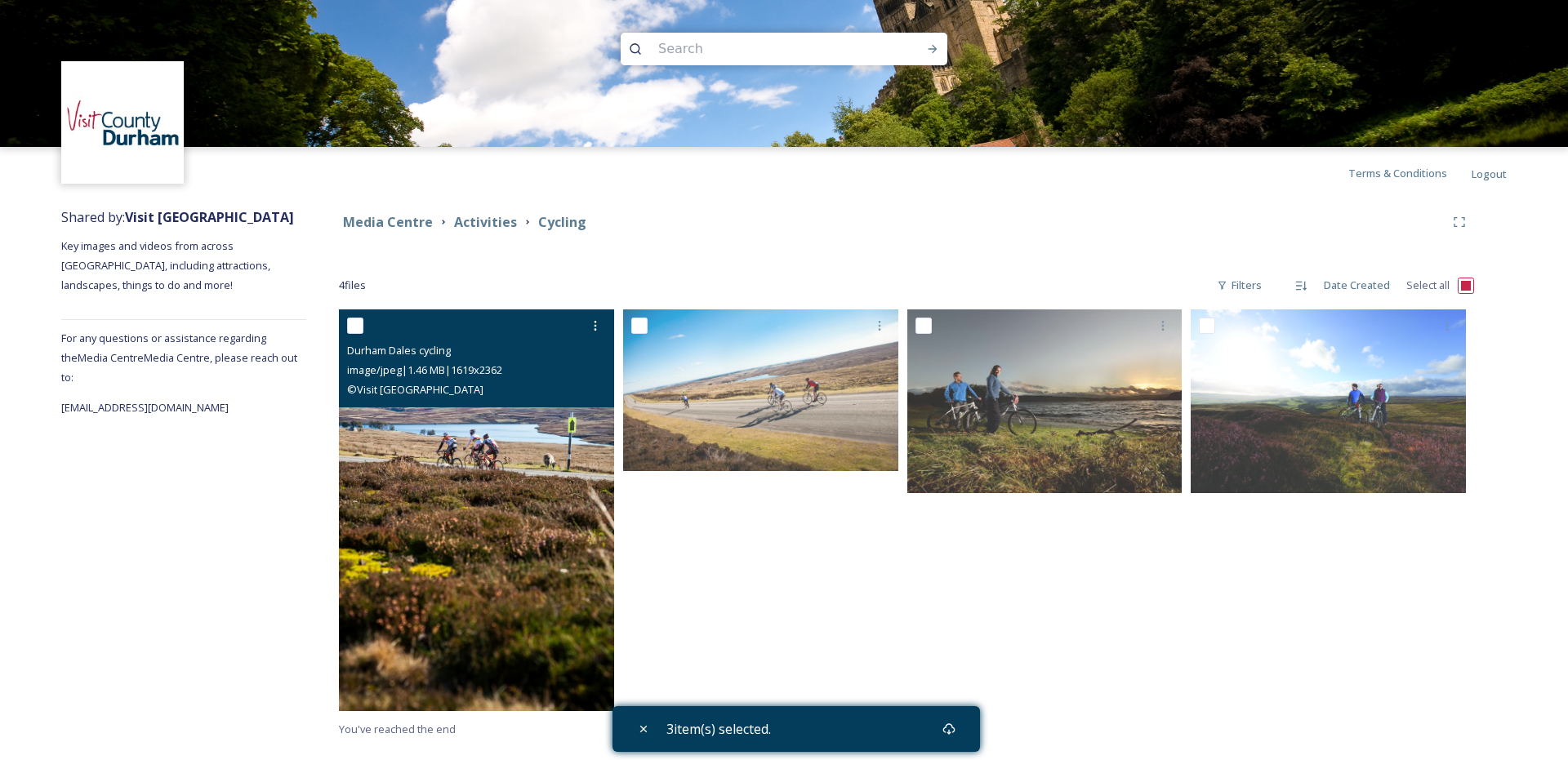
checkbox input "true"
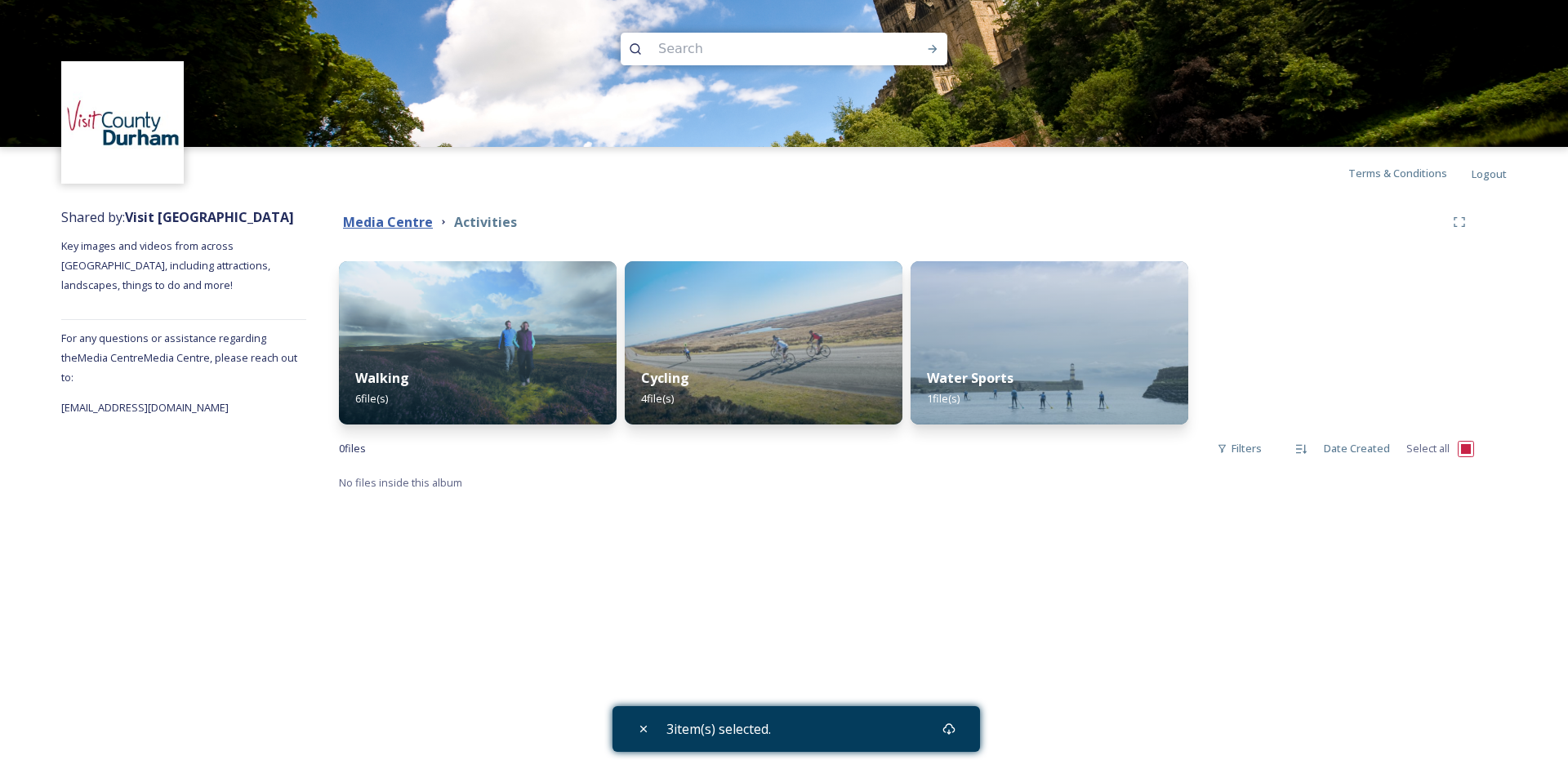
click at [395, 220] on strong "Media Centre" at bounding box center [387, 222] width 90 height 18
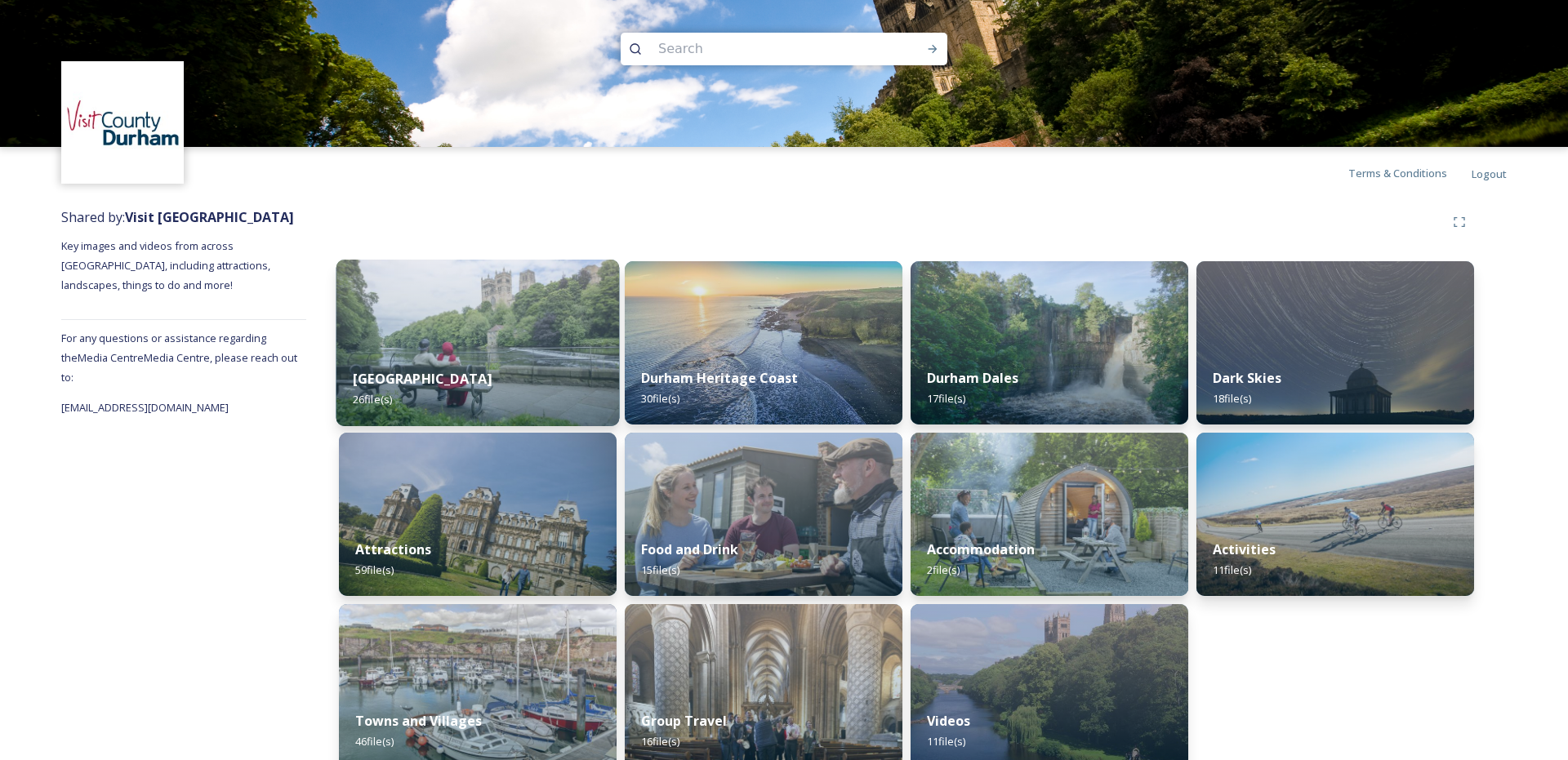
click at [529, 349] on img at bounding box center [478, 343] width 283 height 166
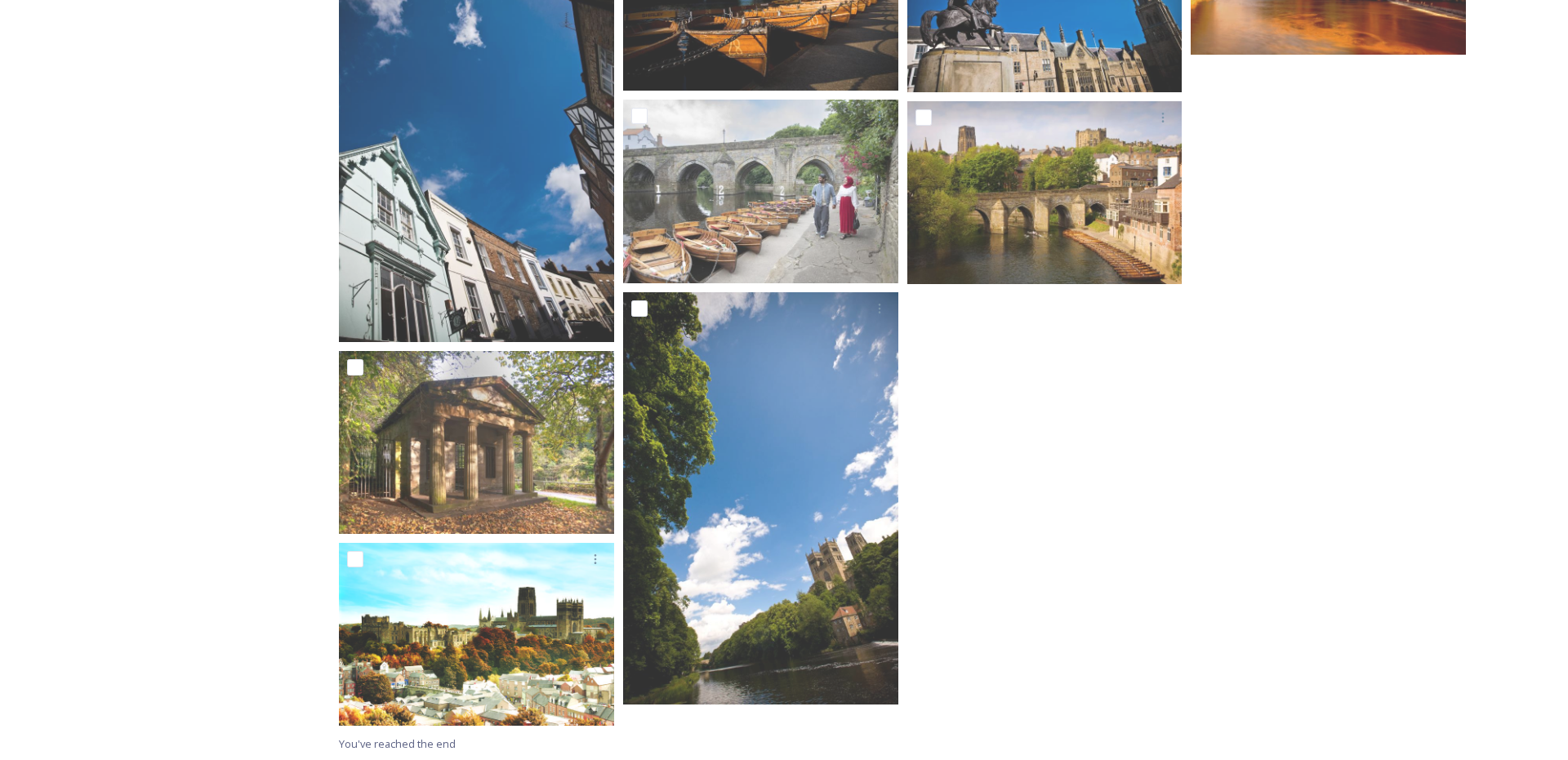
scroll to position [1401, 0]
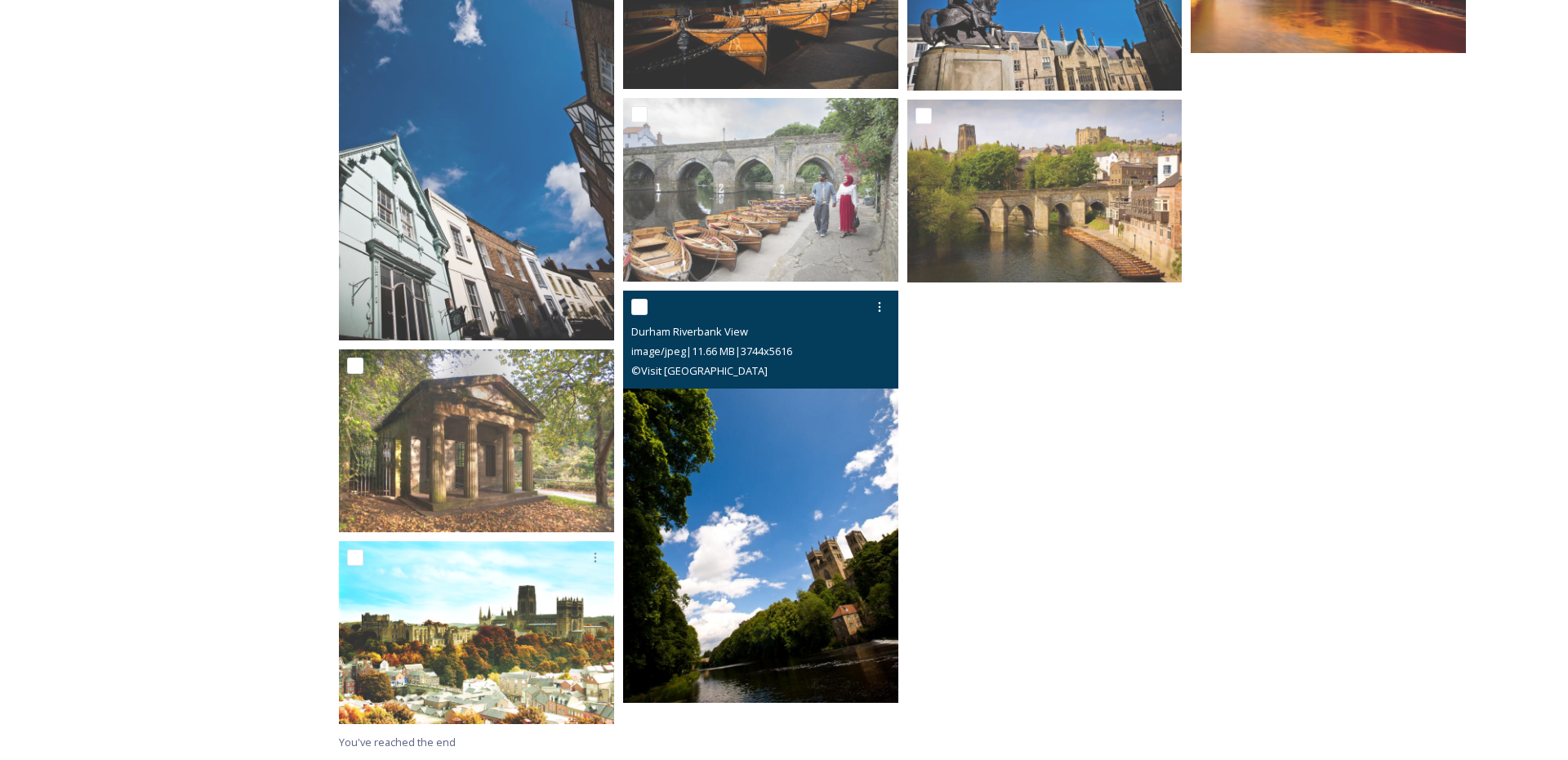
click at [635, 309] on input "checkbox" at bounding box center [639, 306] width 16 height 16
checkbox input "true"
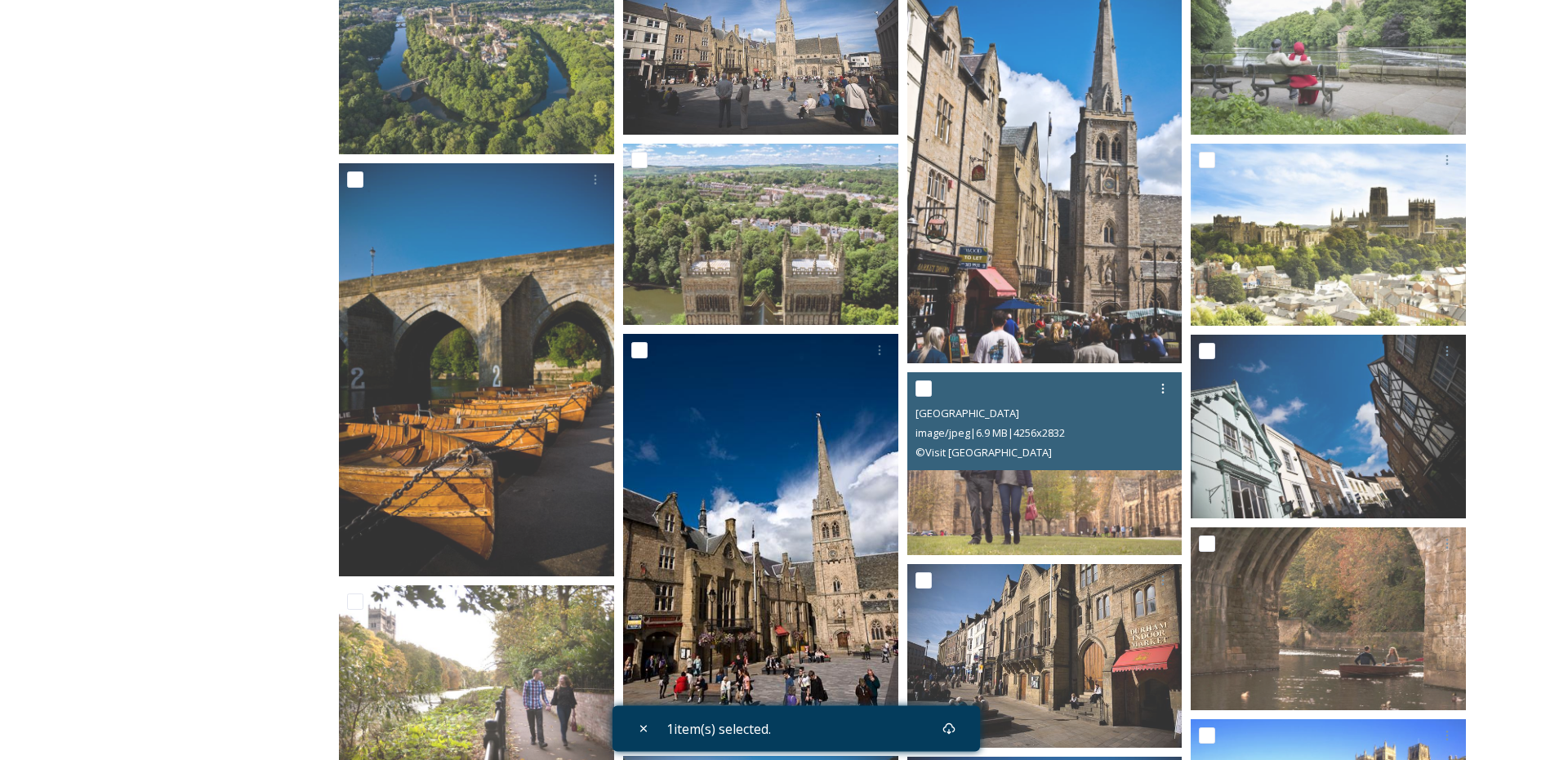
scroll to position [568, 0]
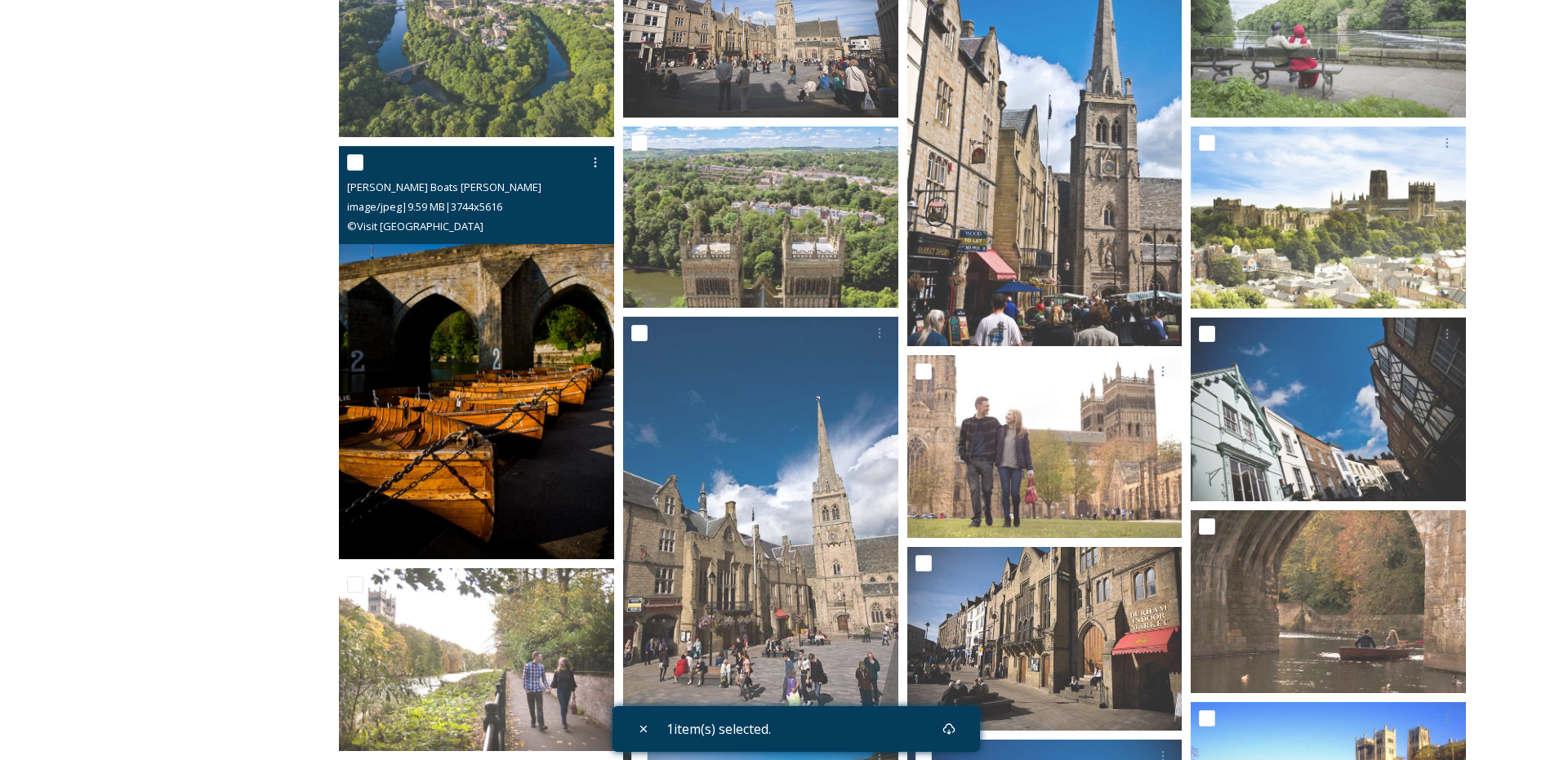
click at [355, 160] on input "checkbox" at bounding box center [354, 161] width 16 height 16
checkbox input "true"
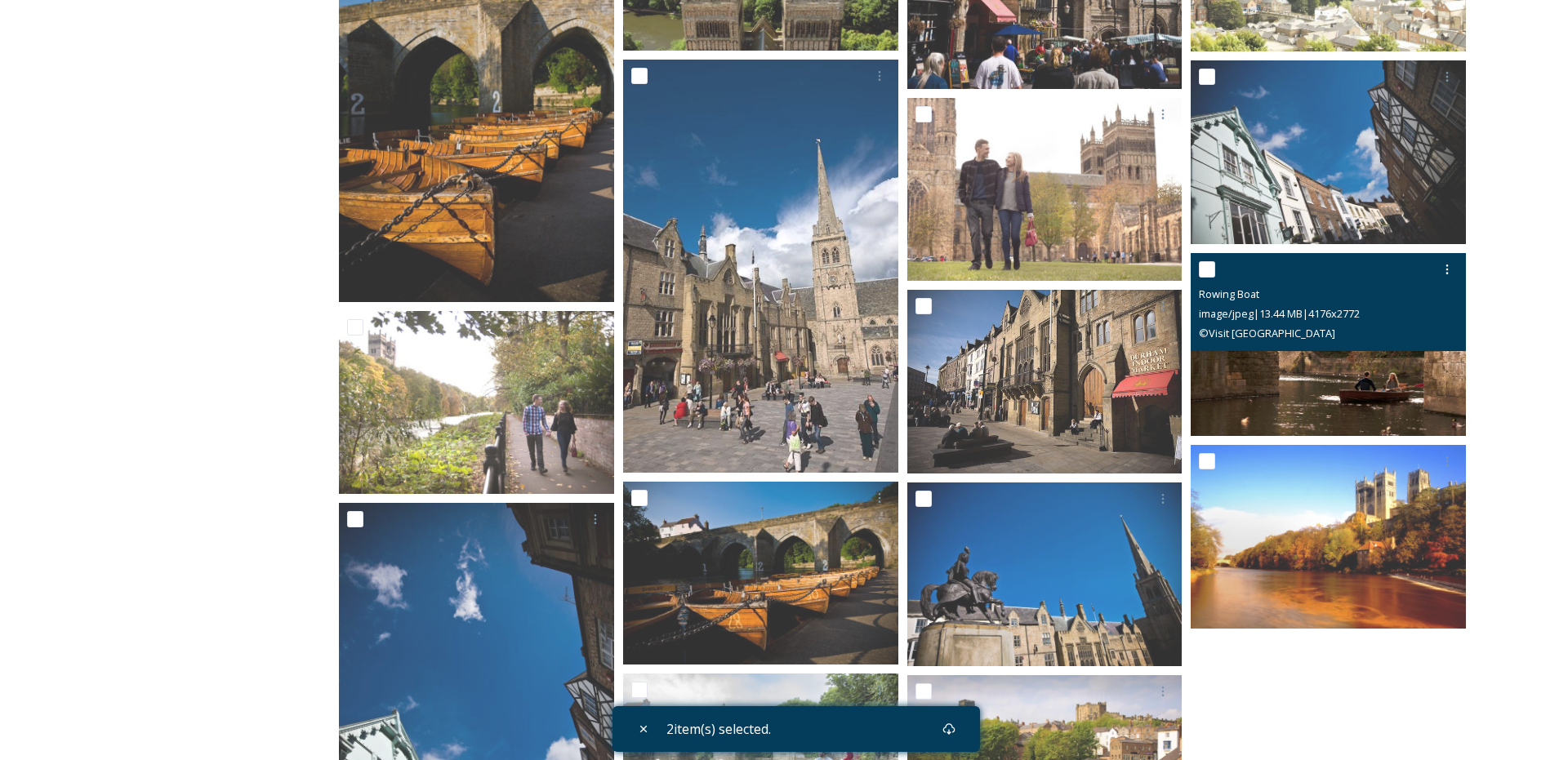
scroll to position [846, 0]
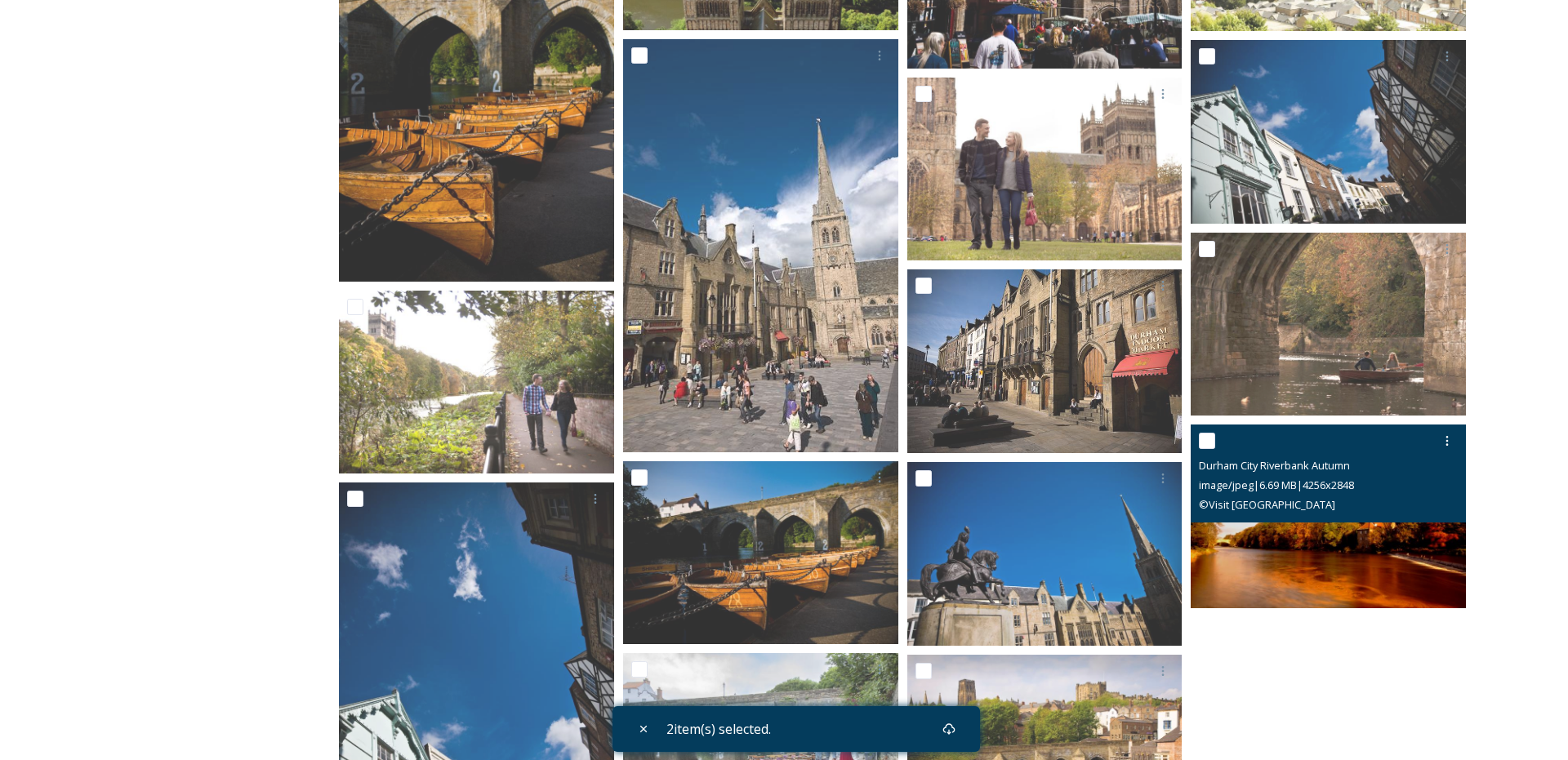
click at [1203, 436] on input "checkbox" at bounding box center [1206, 440] width 16 height 16
checkbox input "true"
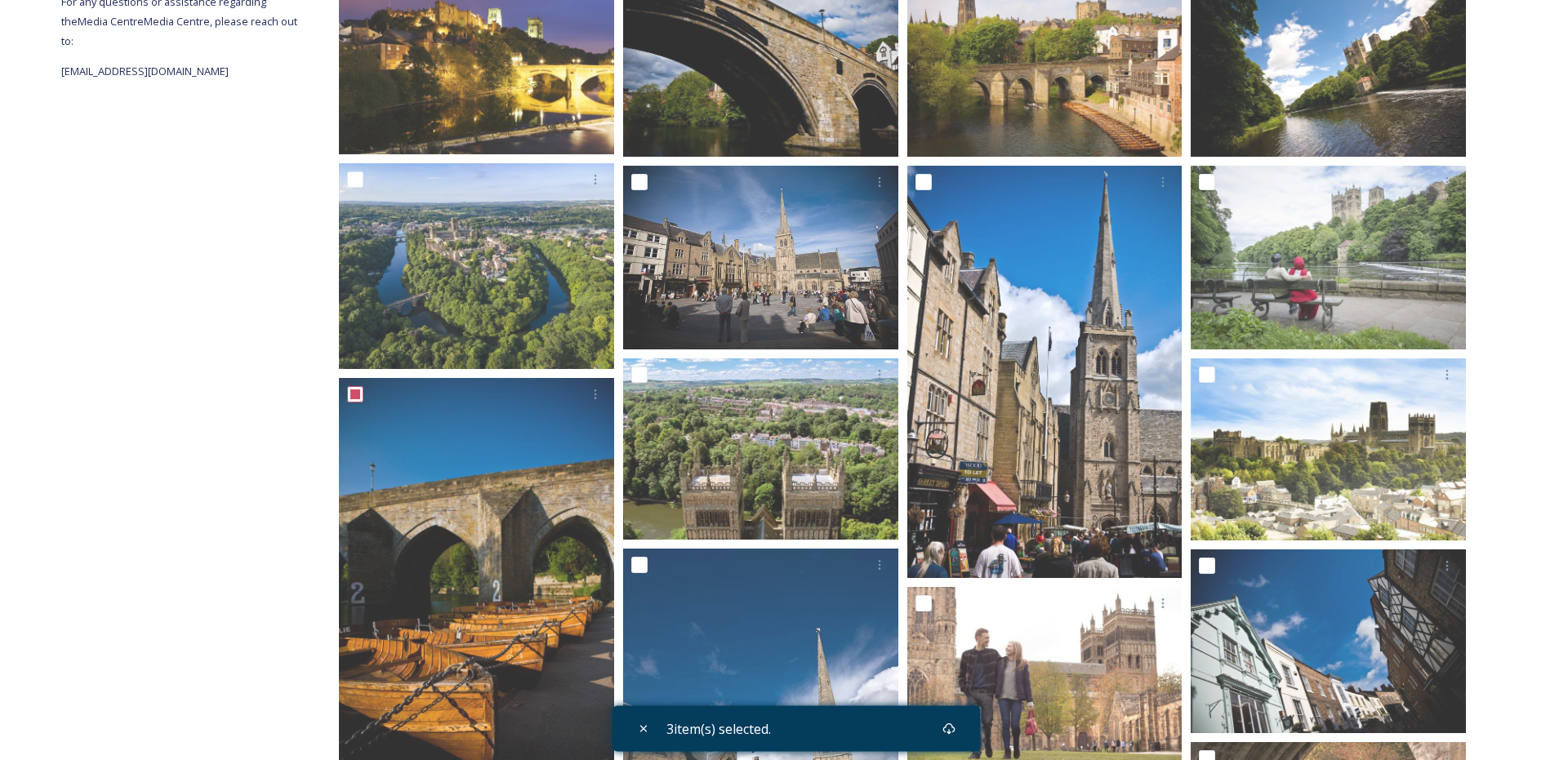
scroll to position [152, 0]
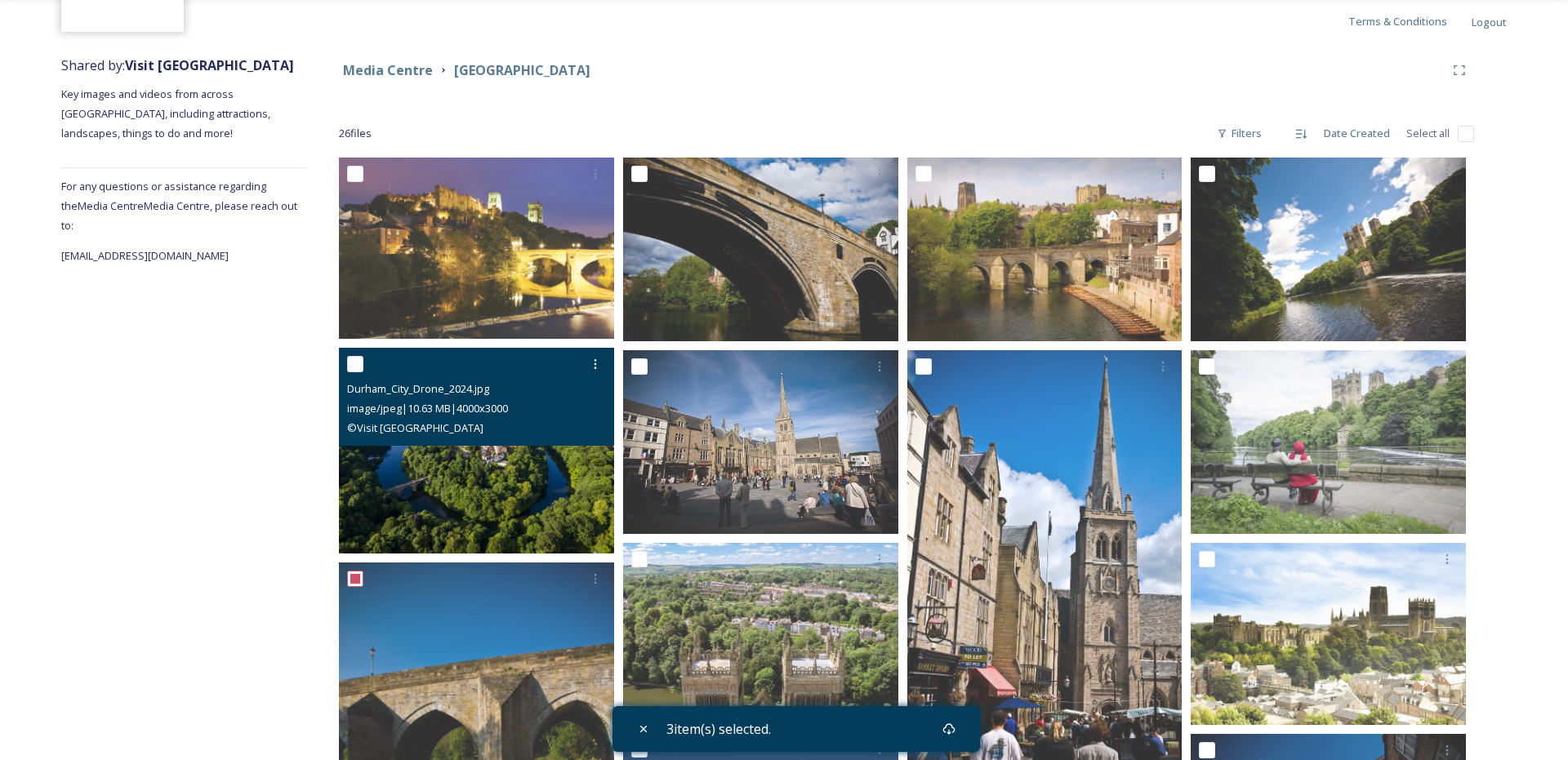
click at [346, 360] on div "Durham_City_Drone_2024.jpg image/jpeg | 10.63 MB | 4000 x 3000 © Visit [GEOGRAP…" at bounding box center [476, 397] width 275 height 98
click at [349, 360] on input "checkbox" at bounding box center [354, 363] width 16 height 16
checkbox input "true"
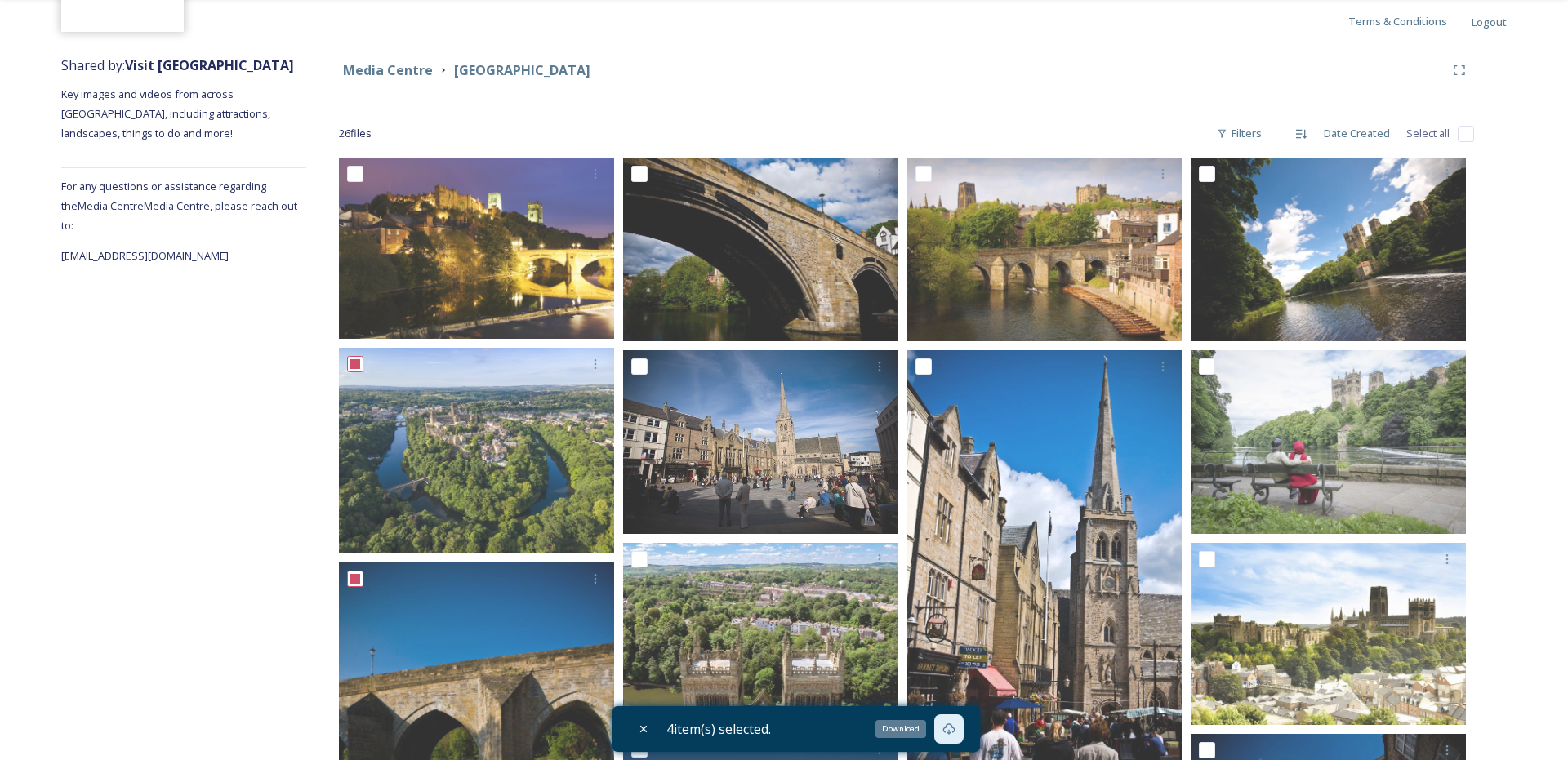
click at [951, 729] on icon at bounding box center [949, 729] width 13 height 13
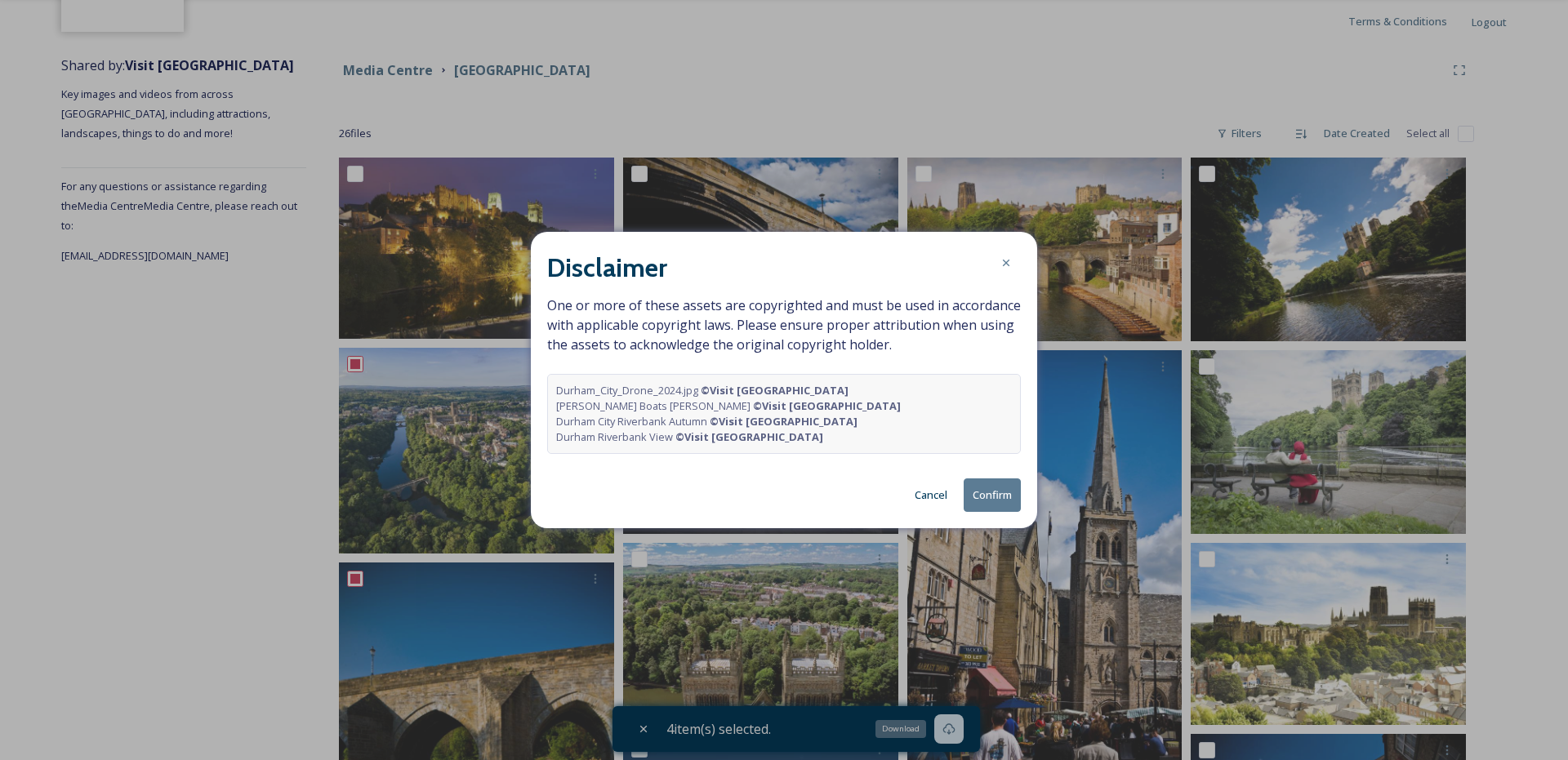
click at [991, 496] on button "Confirm" at bounding box center [992, 495] width 58 height 33
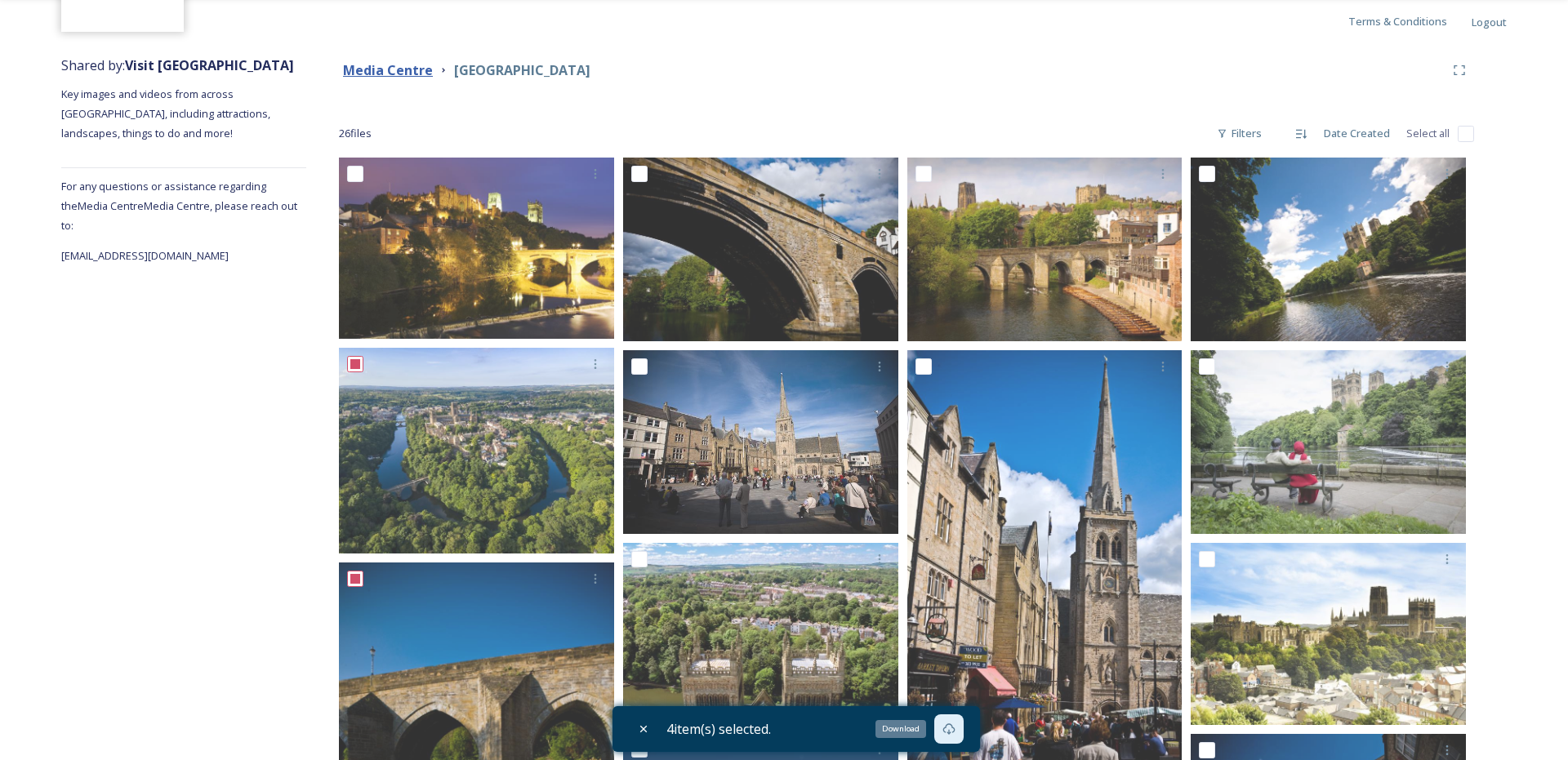
click at [395, 77] on strong "Media Centre" at bounding box center [387, 70] width 90 height 18
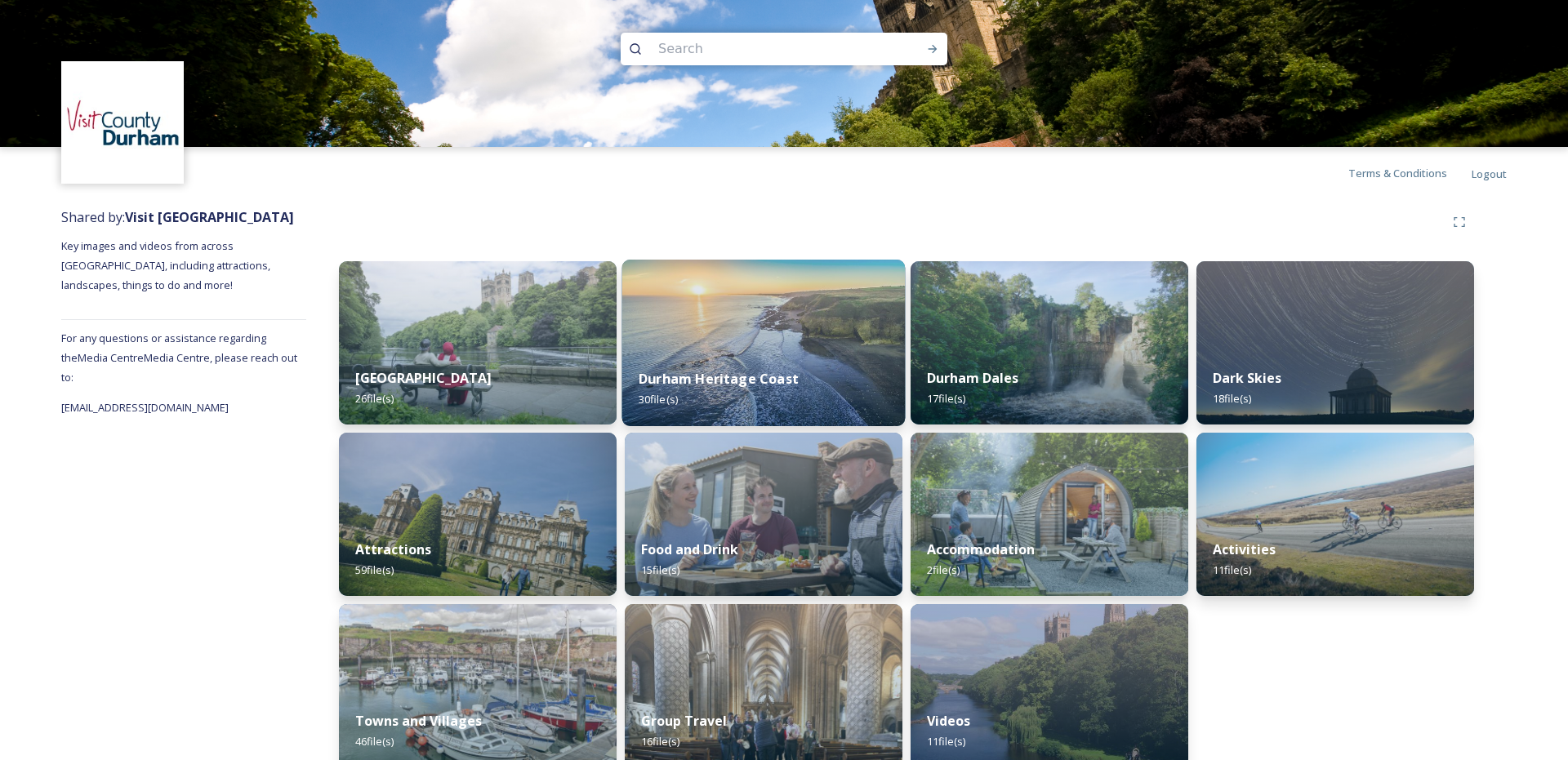
click at [740, 372] on strong "Durham Heritage Coast" at bounding box center [718, 379] width 160 height 18
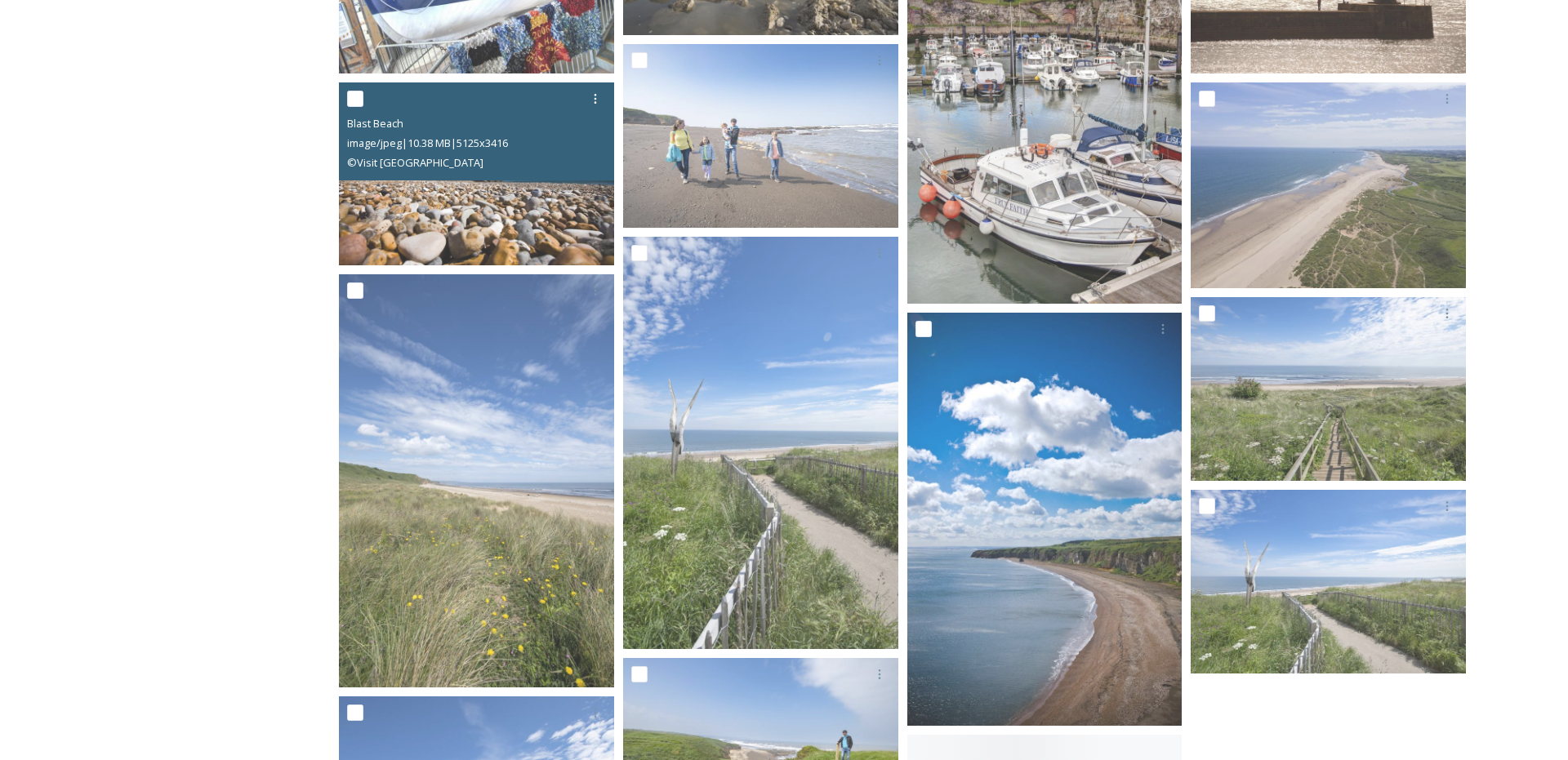
scroll to position [1249, 0]
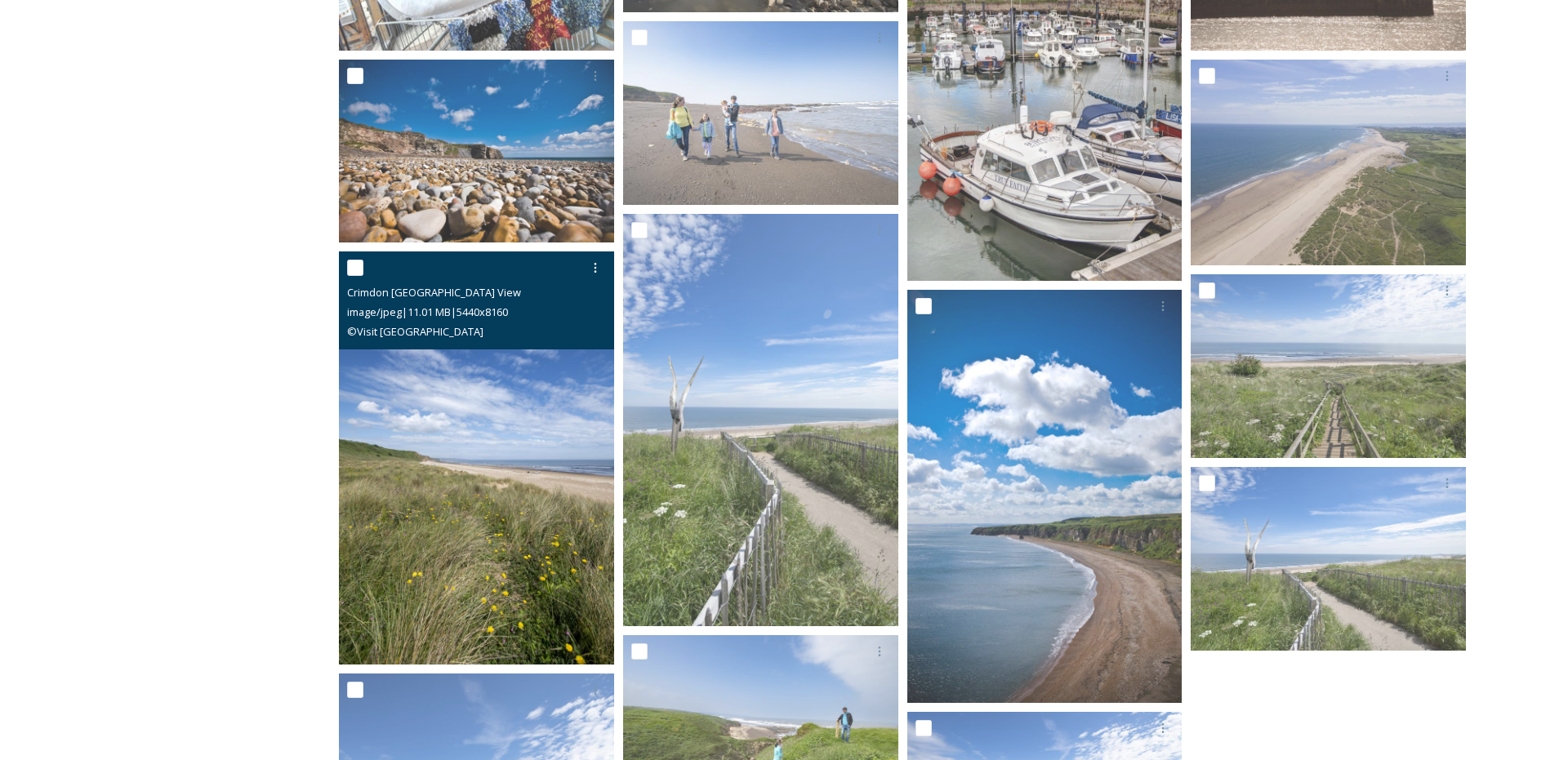
click at [358, 262] on input "checkbox" at bounding box center [354, 267] width 16 height 16
checkbox input "true"
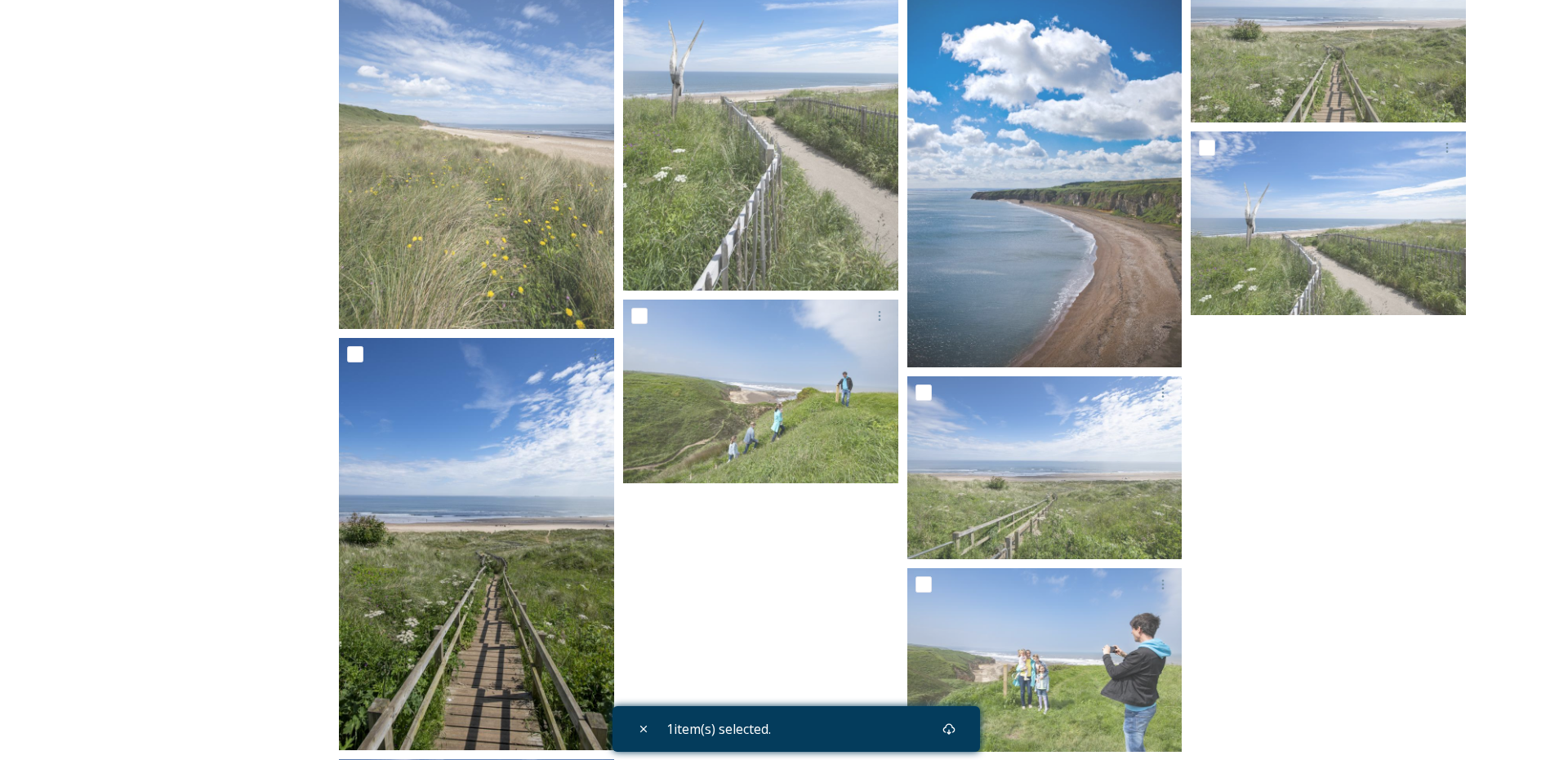
scroll to position [1664, 0]
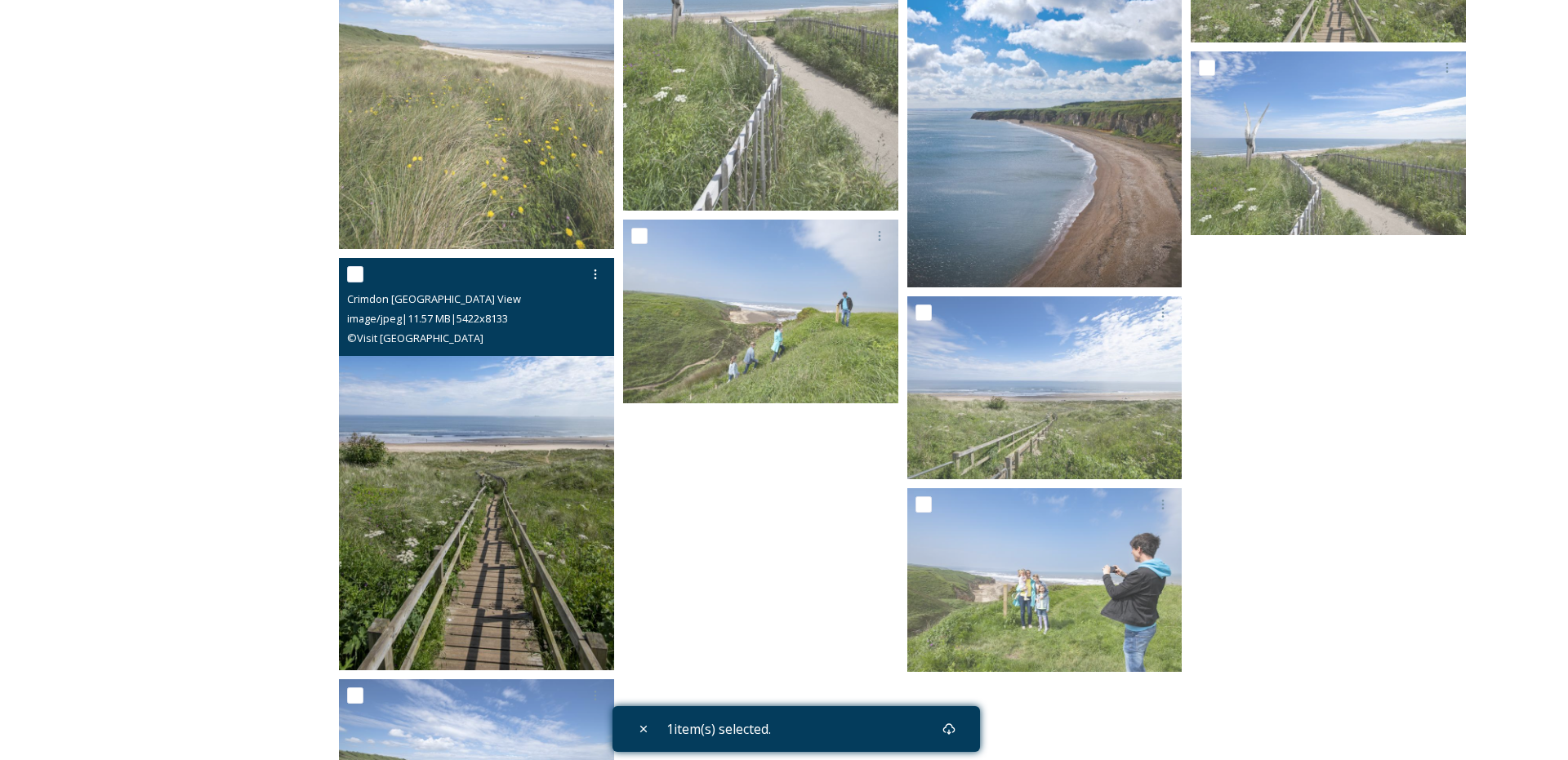
click at [352, 276] on input "checkbox" at bounding box center [354, 274] width 16 height 16
checkbox input "true"
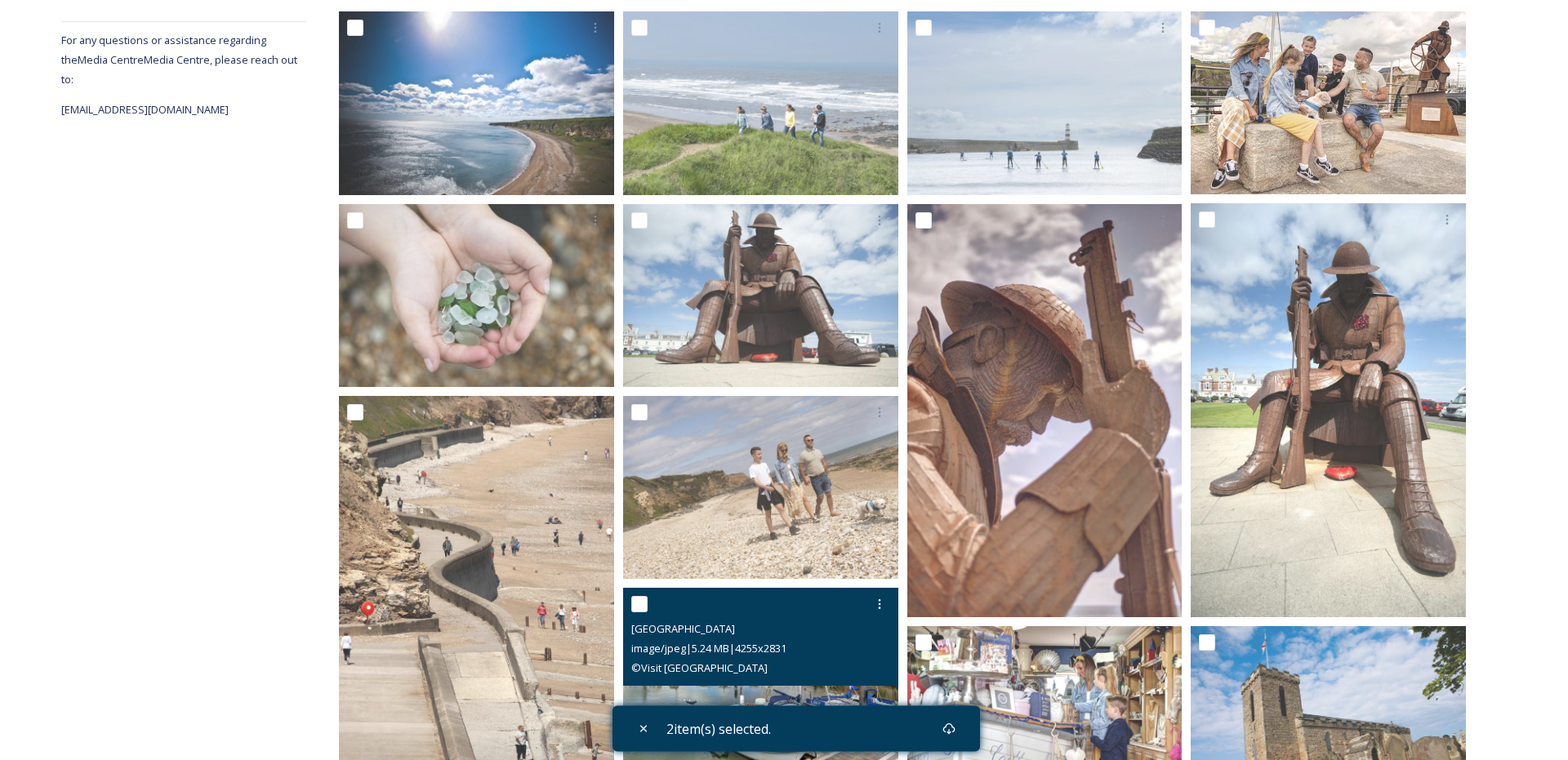
scroll to position [277, 0]
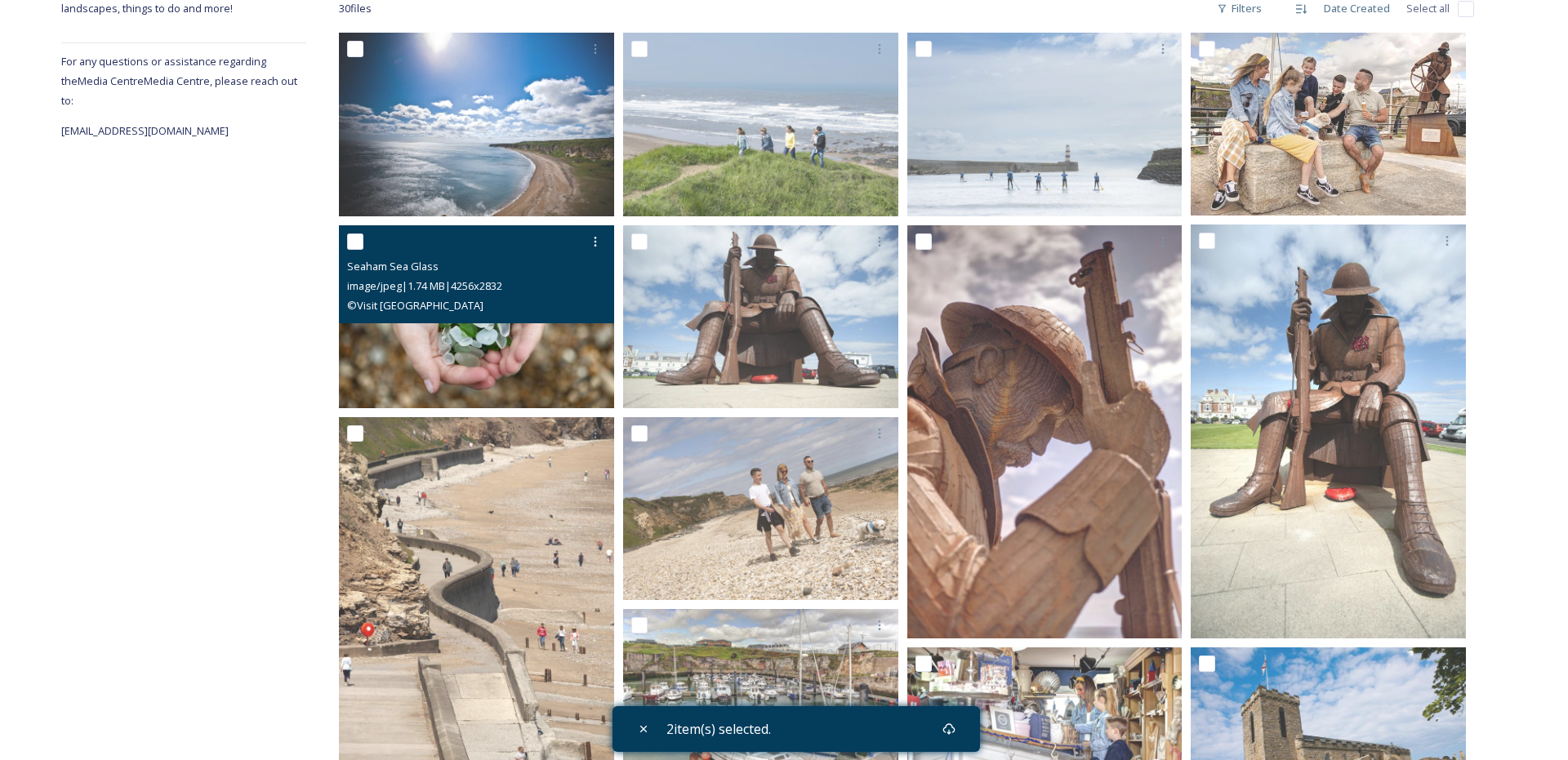
click at [352, 245] on input "checkbox" at bounding box center [354, 241] width 16 height 16
checkbox input "true"
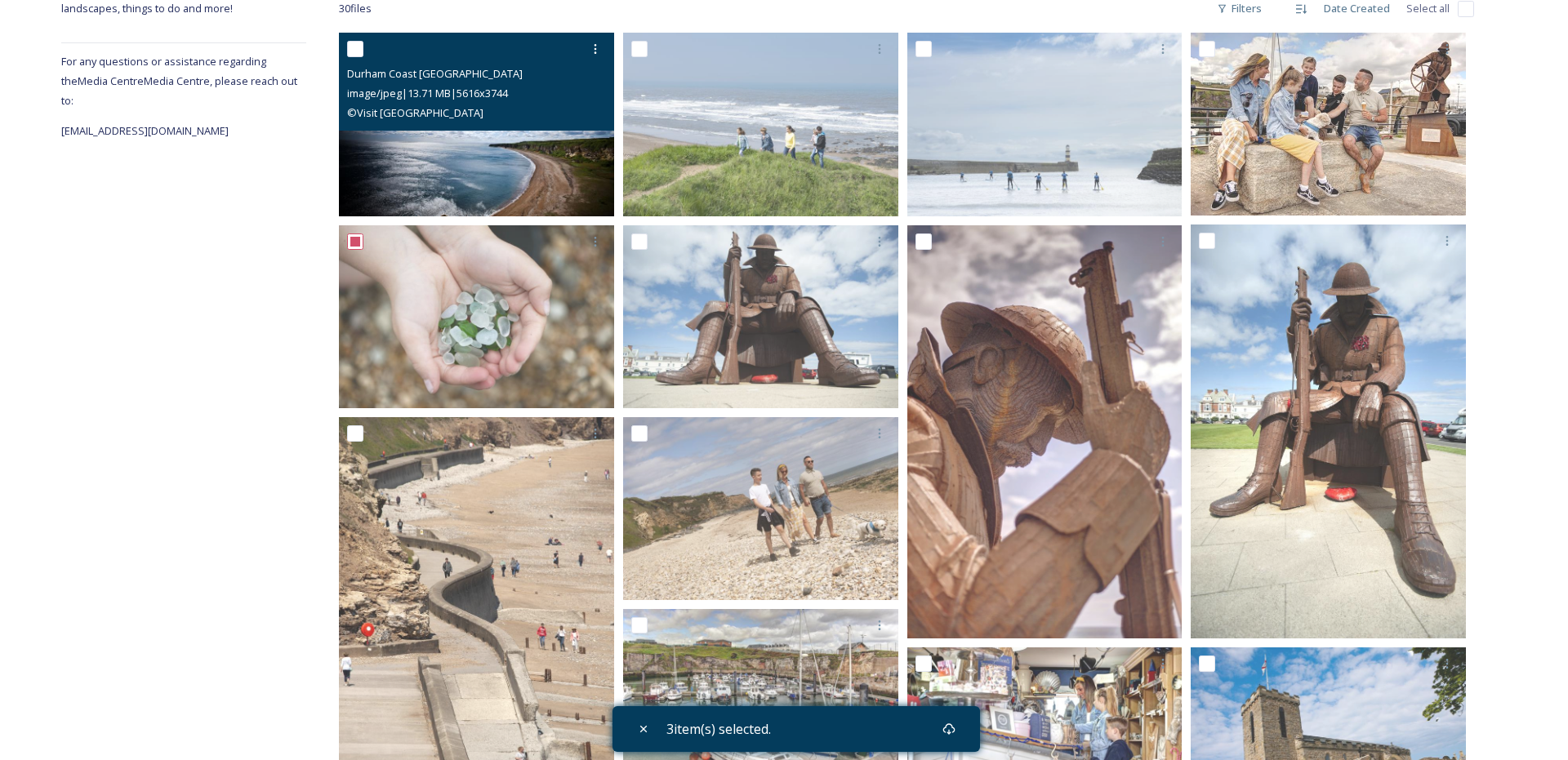
click at [353, 45] on input "checkbox" at bounding box center [354, 48] width 16 height 16
checkbox input "true"
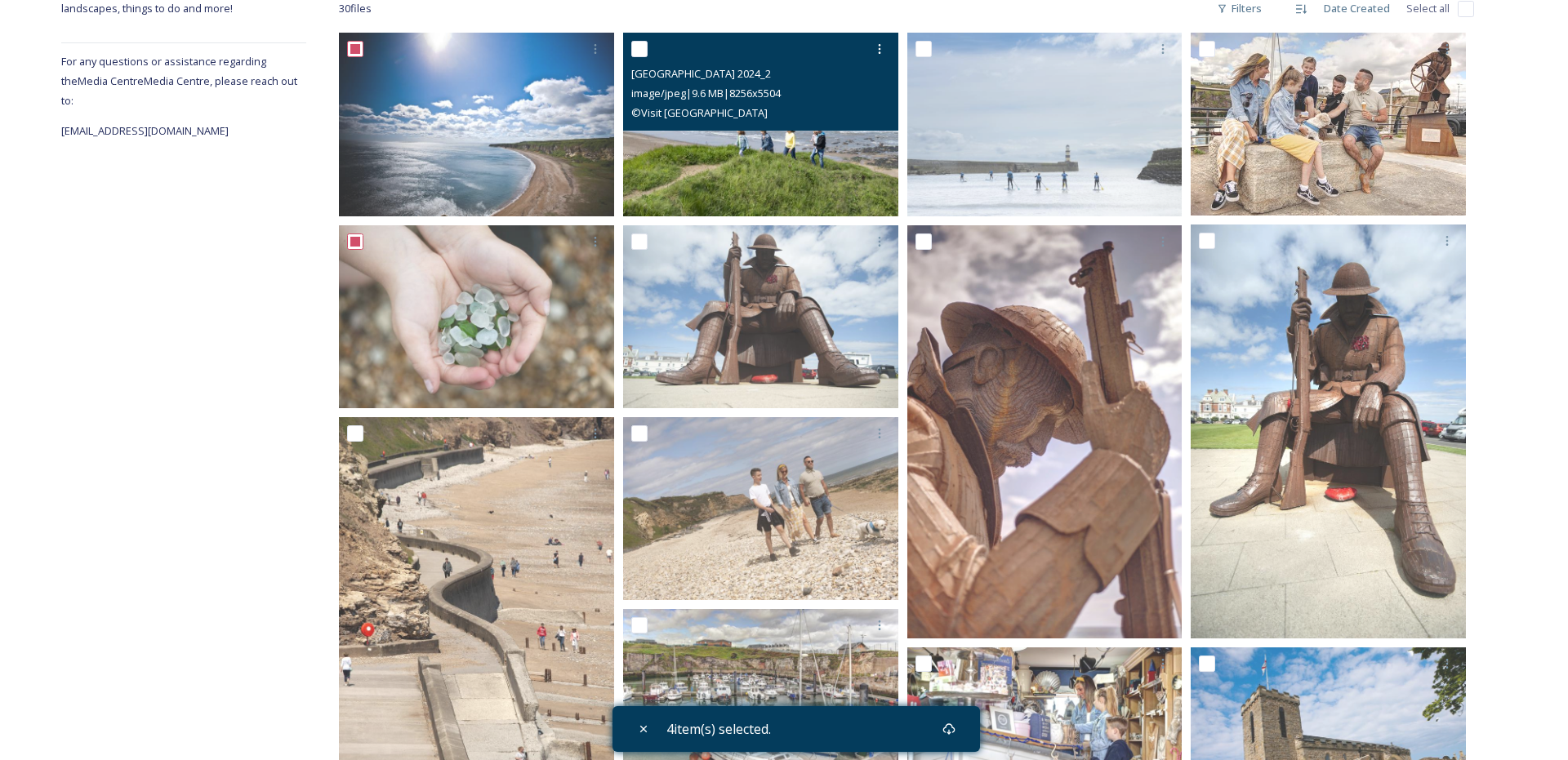
click at [642, 42] on input "checkbox" at bounding box center [639, 48] width 16 height 16
checkbox input "true"
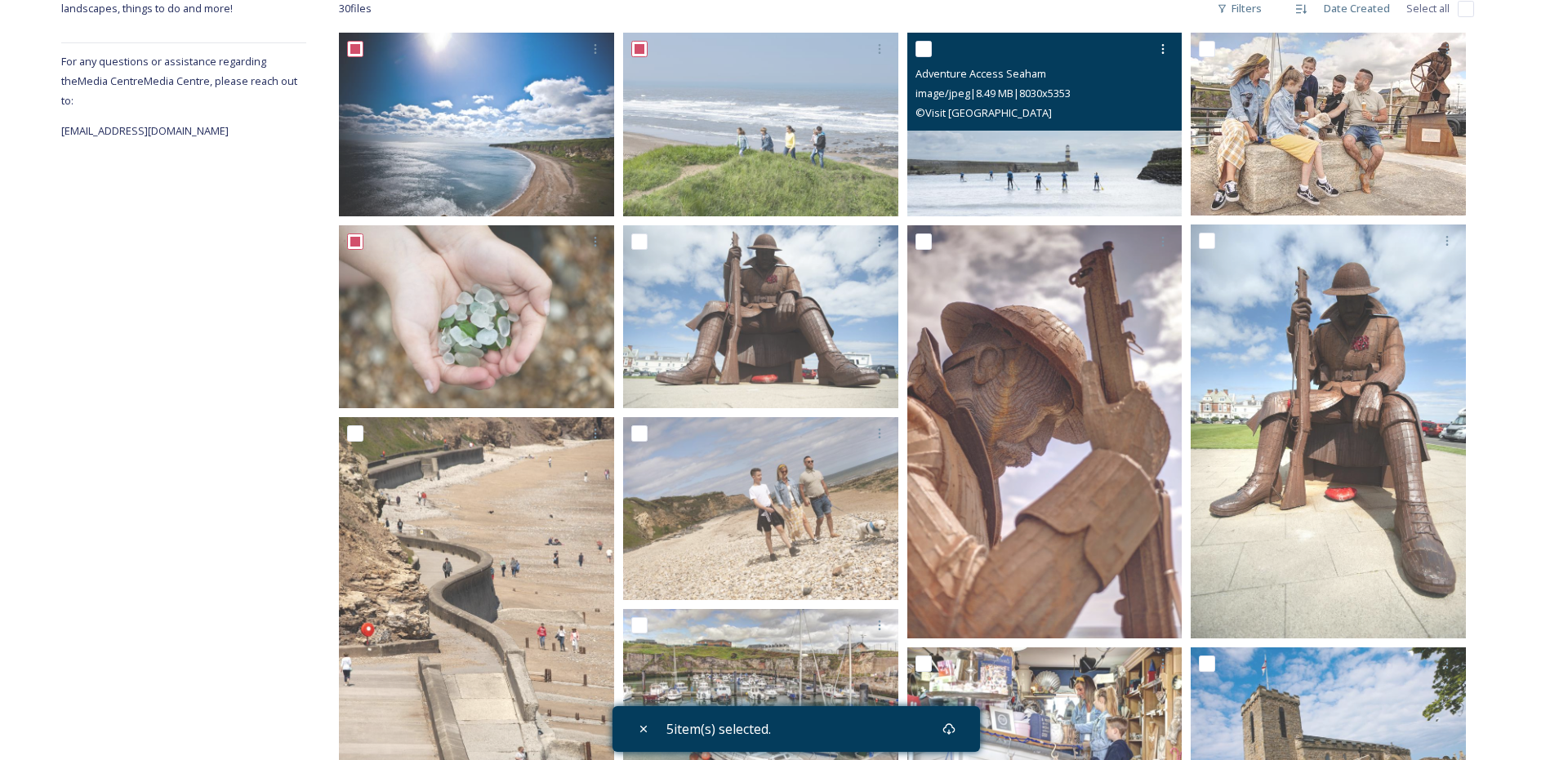
click at [924, 45] on input "checkbox" at bounding box center [923, 48] width 16 height 16
checkbox input "true"
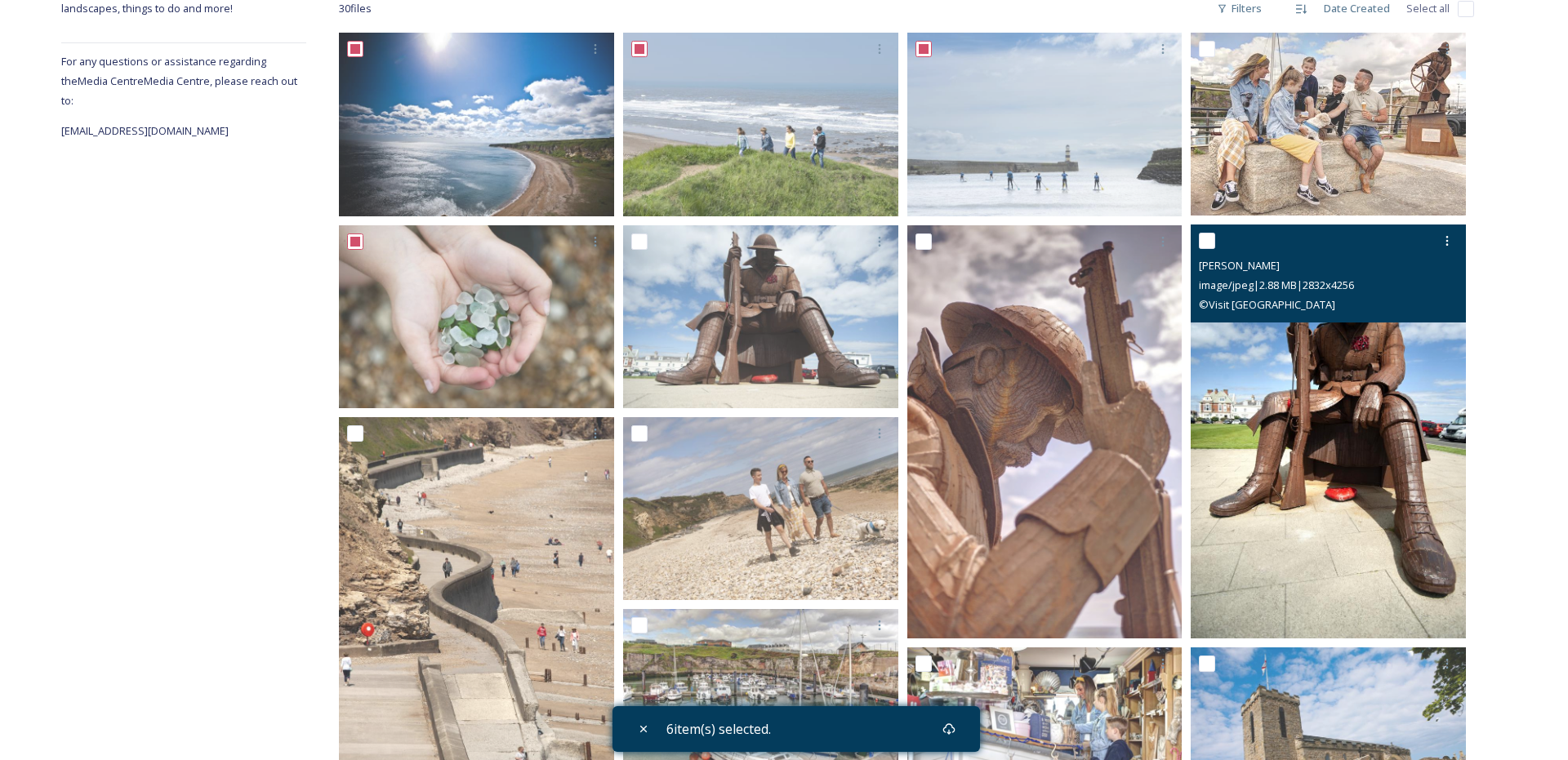
click at [1209, 237] on input "checkbox" at bounding box center [1206, 240] width 16 height 16
checkbox input "true"
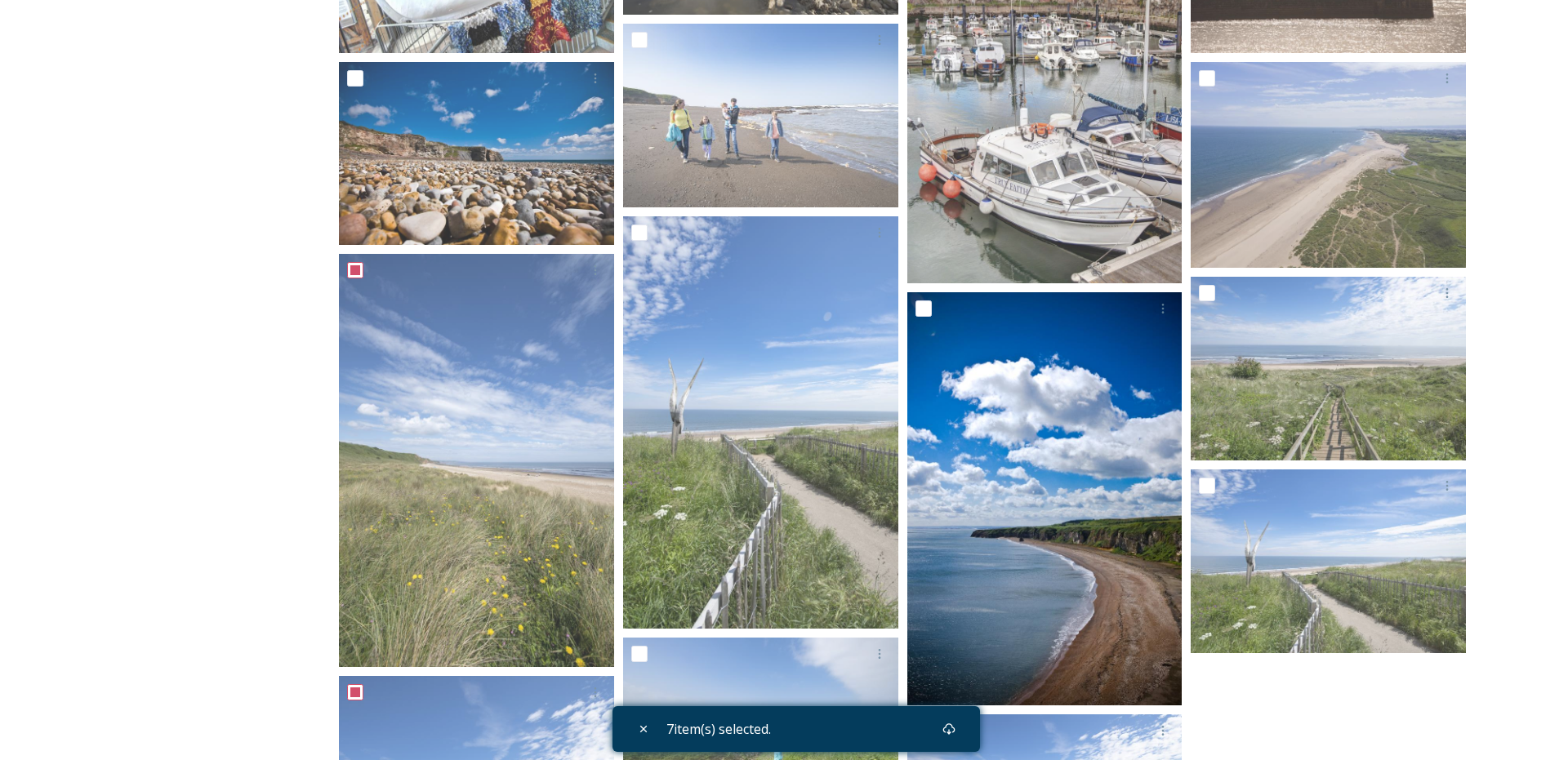
scroll to position [1248, 0]
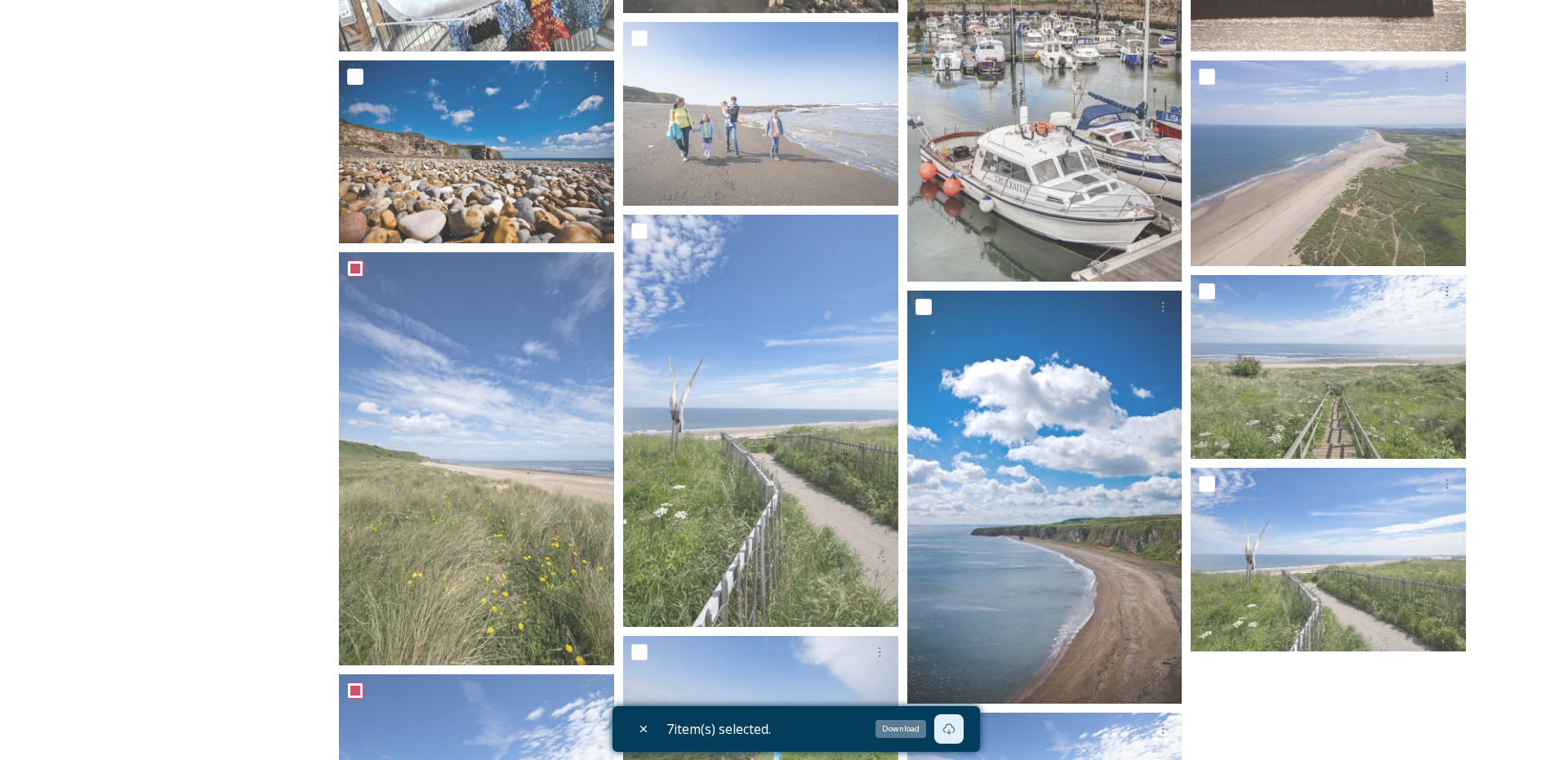
click at [955, 728] on icon at bounding box center [949, 729] width 13 height 13
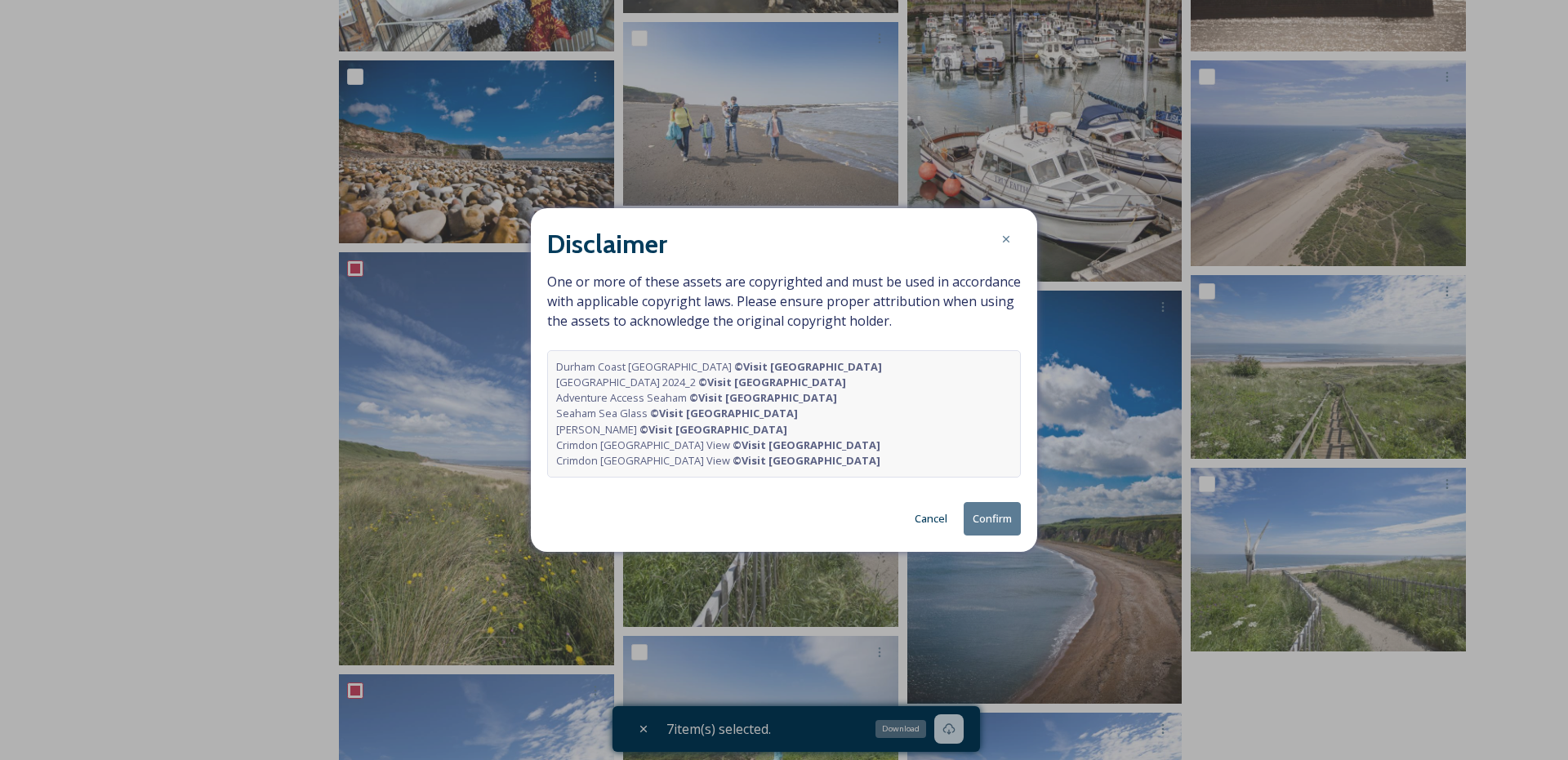
click at [979, 515] on button "Confirm" at bounding box center [992, 518] width 58 height 33
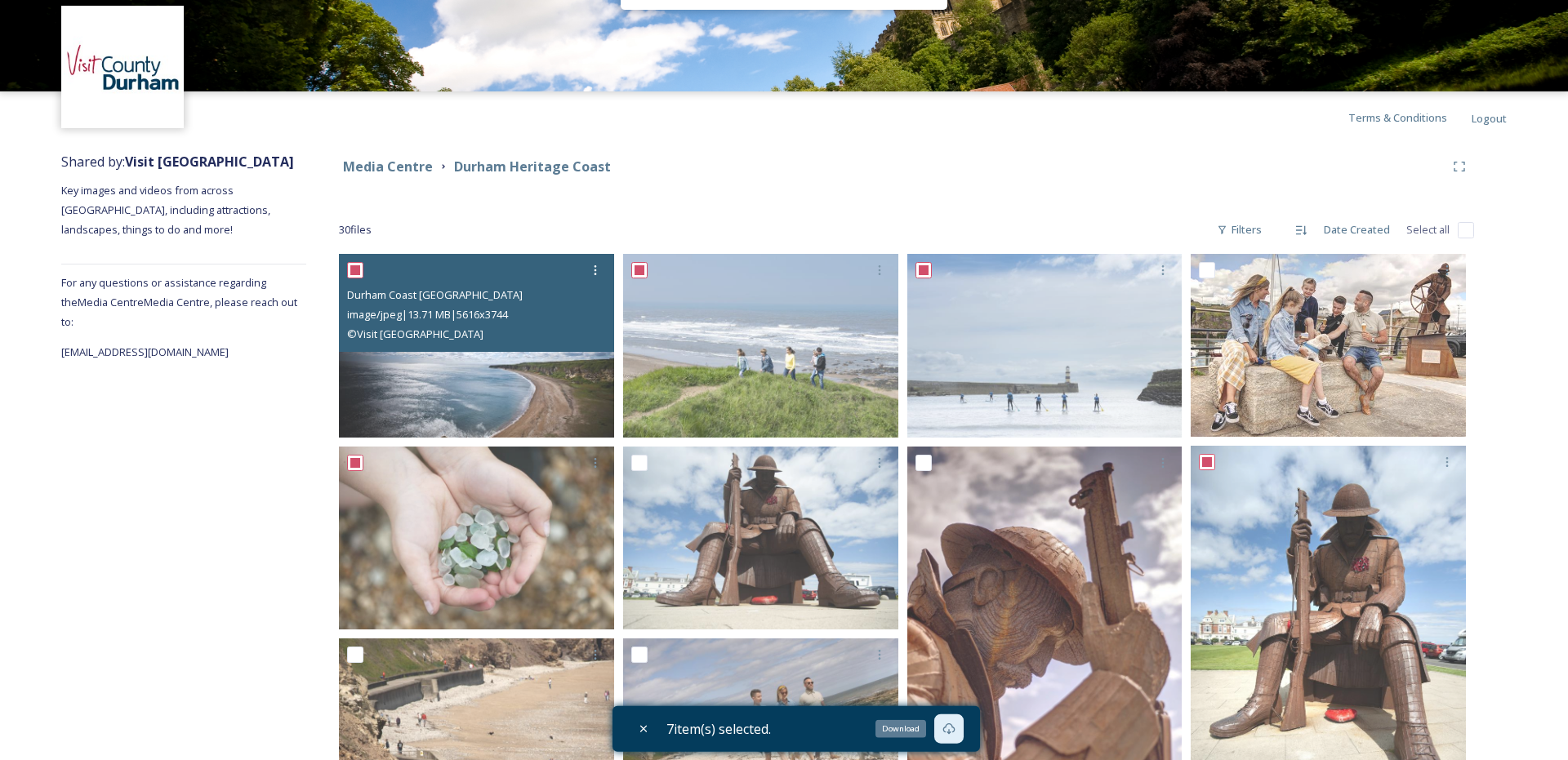
scroll to position [0, 0]
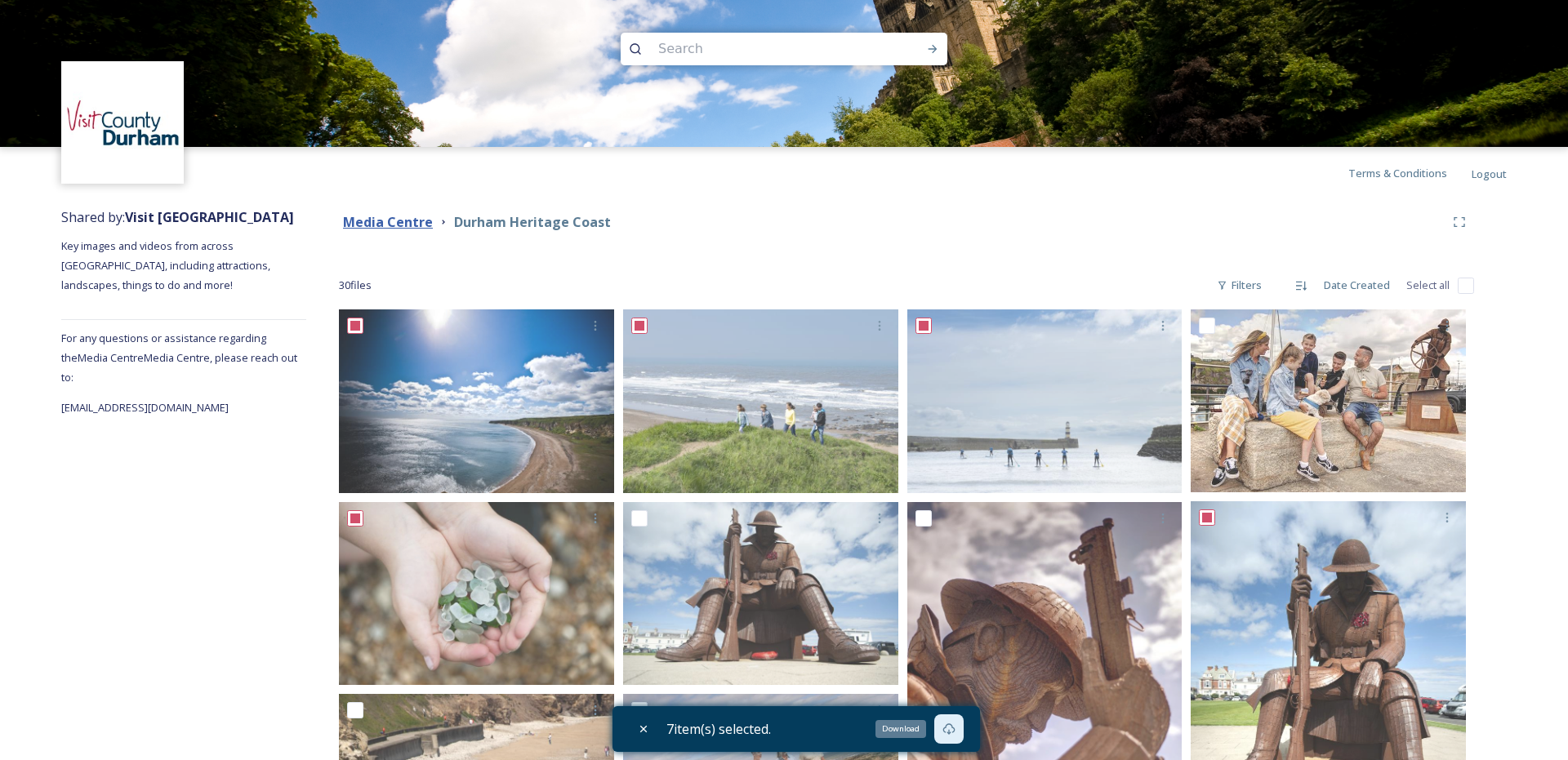
click at [376, 214] on strong "Media Centre" at bounding box center [387, 222] width 90 height 18
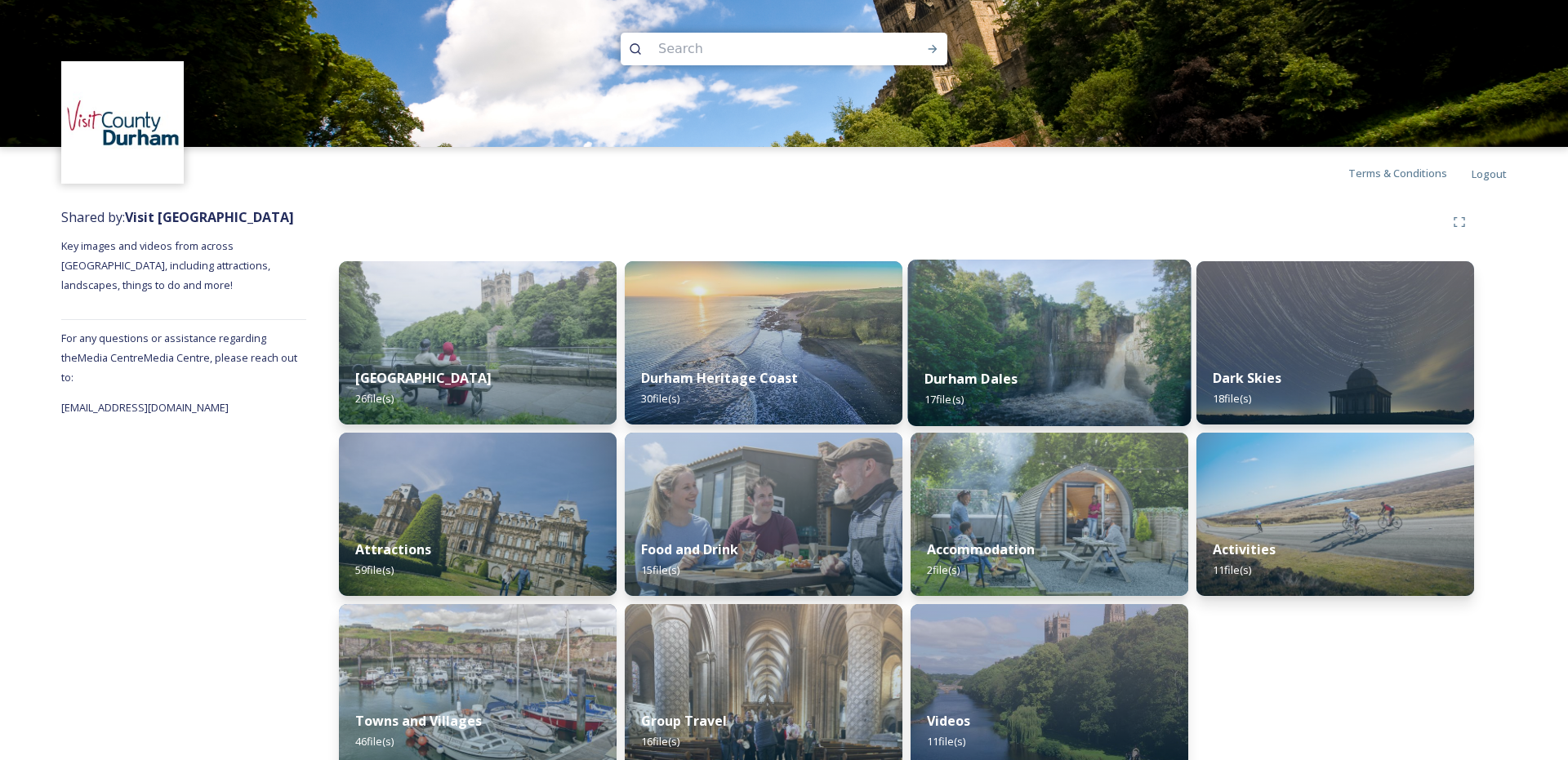
click at [1017, 339] on img at bounding box center [1049, 343] width 283 height 166
